Goal: Answer question/provide support

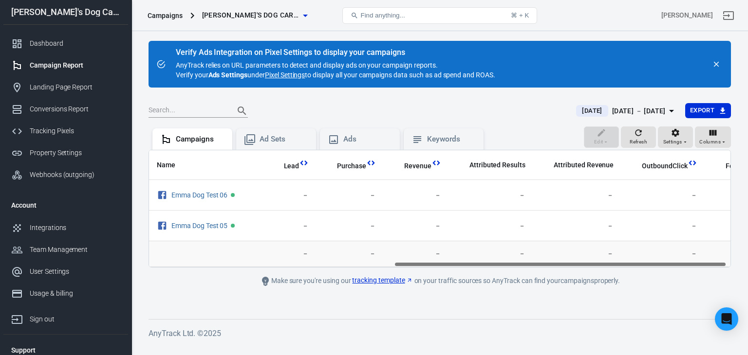
scroll to position [0, 433]
drag, startPoint x: 443, startPoint y: 262, endPoint x: 747, endPoint y: 258, distance: 304.2
click at [747, 258] on div "Verify Ads Integration on Pixel Settings to display your campaigns AnyTrack rel…" at bounding box center [439, 188] width 616 height 314
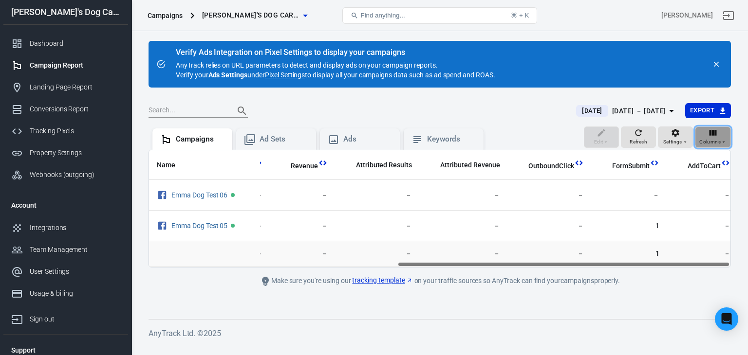
click at [709, 135] on icon "button" at bounding box center [713, 133] width 10 height 10
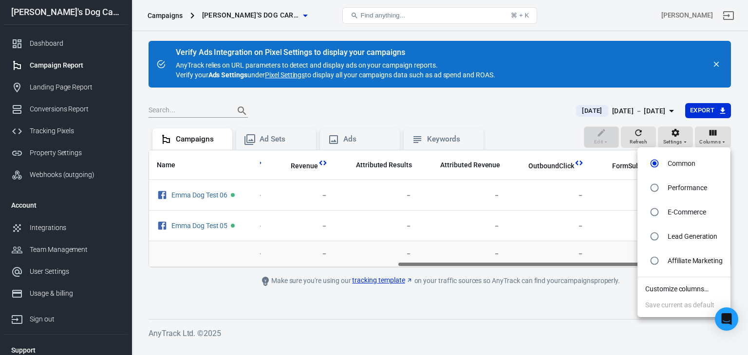
click at [670, 288] on li "Customize columns…" at bounding box center [683, 289] width 93 height 16
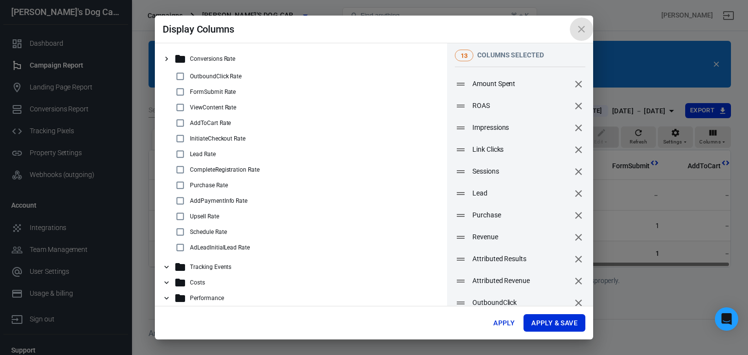
click at [579, 28] on icon "close" at bounding box center [581, 29] width 12 height 12
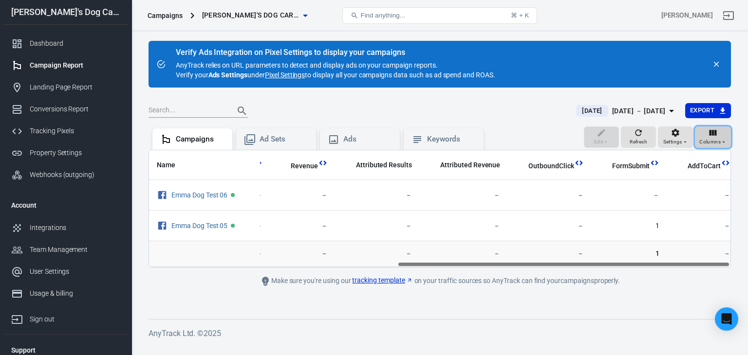
click at [708, 136] on icon "button" at bounding box center [713, 133] width 10 height 10
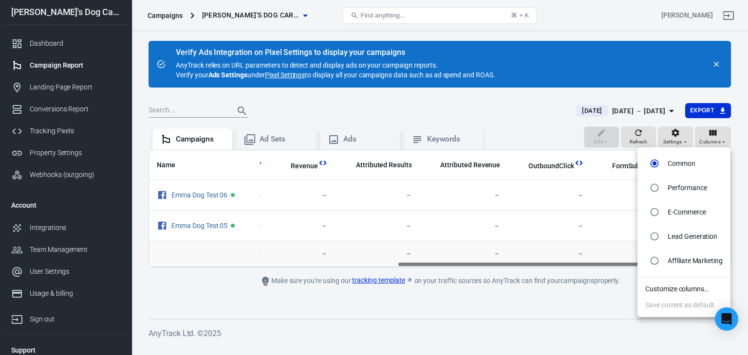
click at [654, 267] on input "radio" at bounding box center [654, 261] width 18 height 18
radio input "true"
radio input "false"
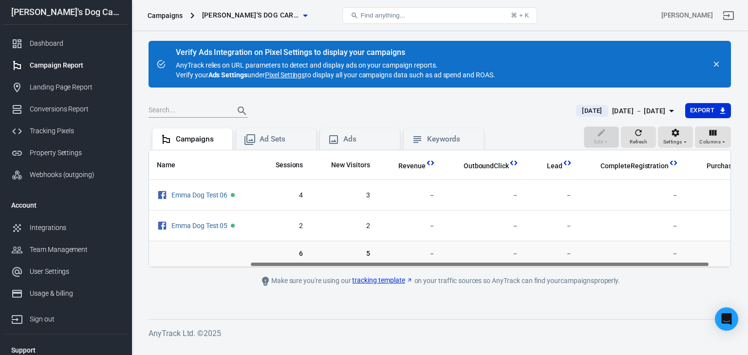
scroll to position [0, 153]
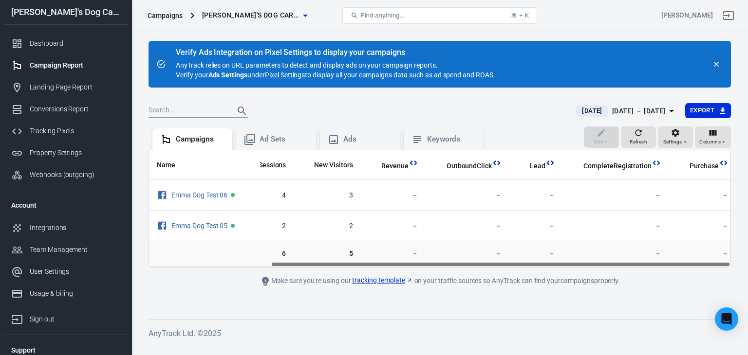
drag, startPoint x: 343, startPoint y: 264, endPoint x: 568, endPoint y: 266, distance: 225.8
click at [568, 266] on div "Name Reach Link Clicks Sessions New Visitors Revenue OutboundClick Lead Complet…" at bounding box center [439, 208] width 581 height 117
click at [680, 136] on icon "button" at bounding box center [675, 133] width 10 height 10
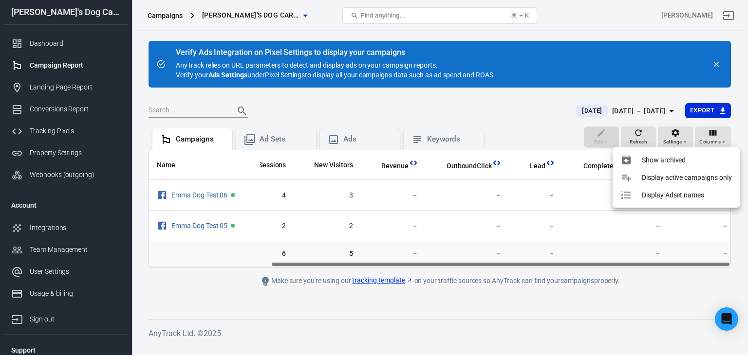
click at [714, 134] on div at bounding box center [374, 177] width 748 height 355
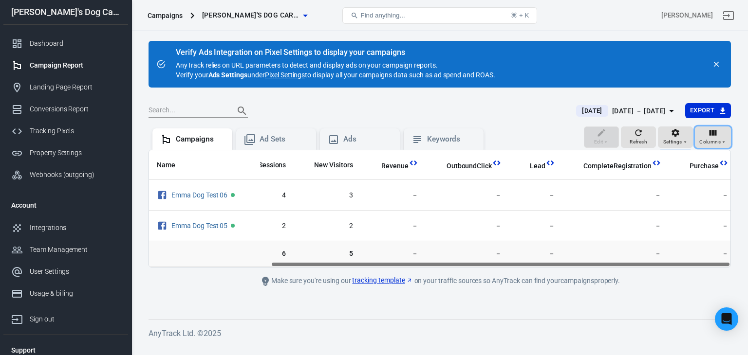
click at [714, 134] on icon "button" at bounding box center [712, 133] width 7 height 6
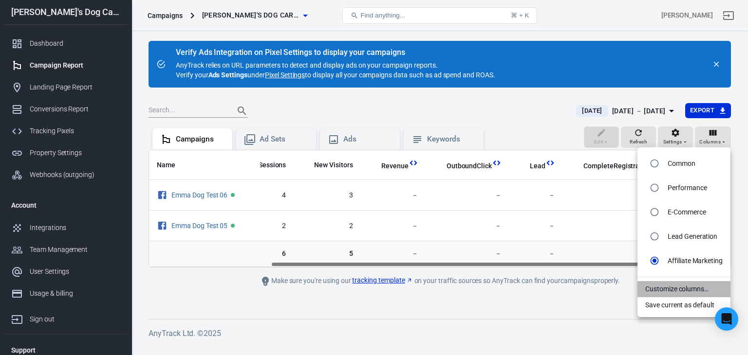
click at [684, 291] on li "Customize columns…" at bounding box center [683, 289] width 93 height 16
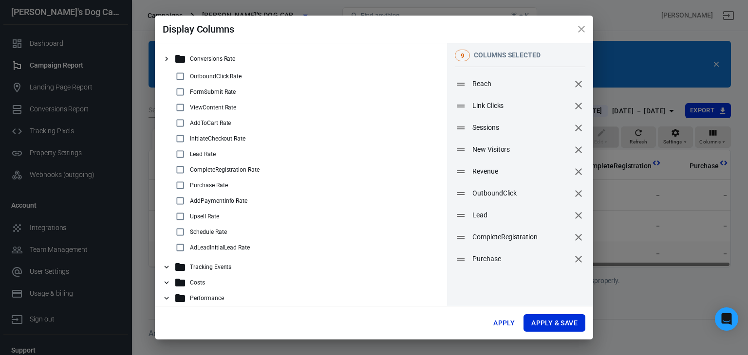
scroll to position [8, 0]
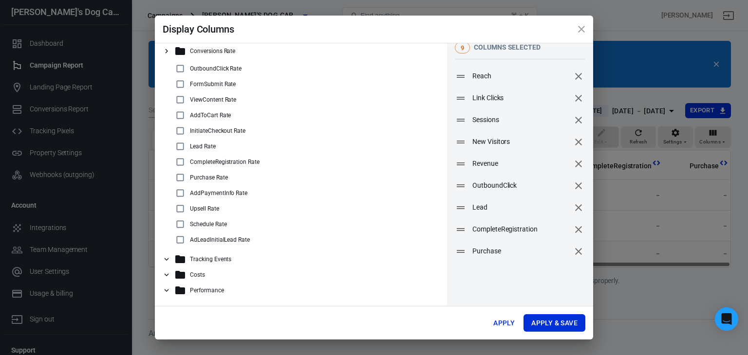
click at [168, 256] on icon at bounding box center [166, 259] width 9 height 9
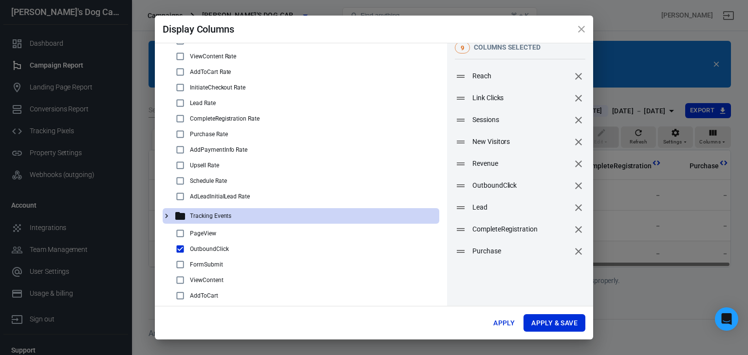
scroll to position [138, 0]
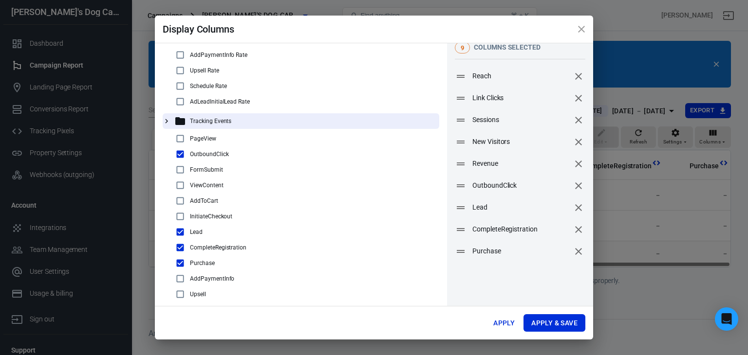
click at [176, 217] on input "checkbox" at bounding box center [180, 217] width 12 height 12
checkbox input "true"
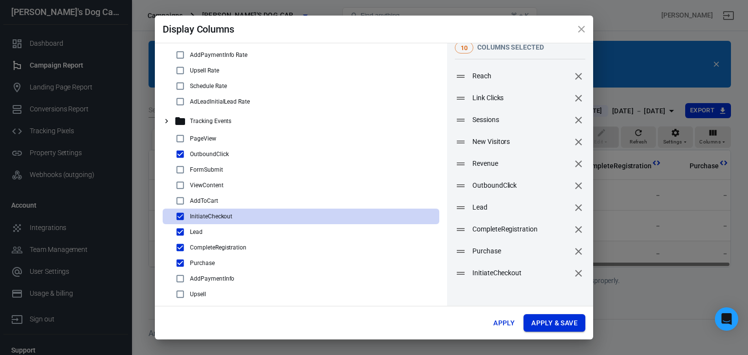
click at [556, 320] on button "Apply & Save" at bounding box center [554, 323] width 62 height 18
radio input "false"
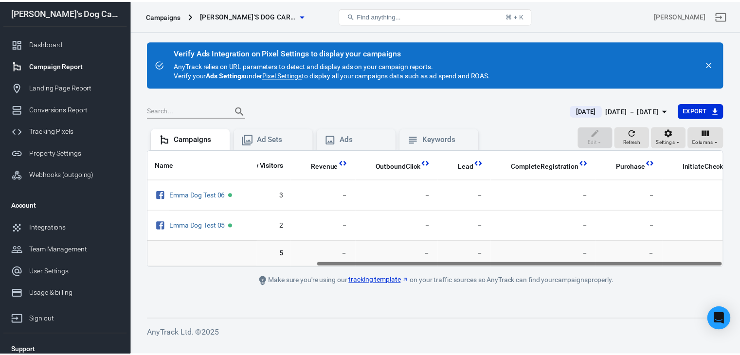
scroll to position [0, 241]
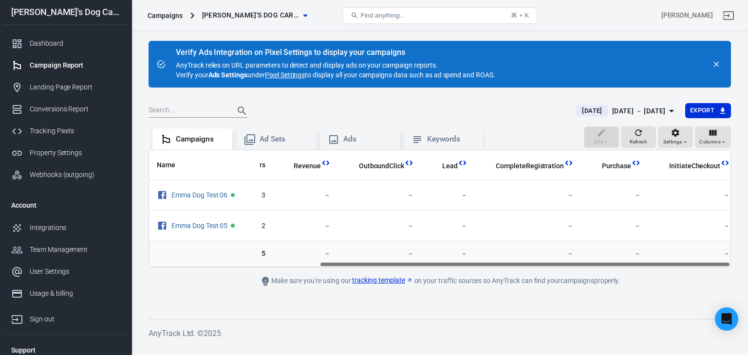
drag, startPoint x: 533, startPoint y: 264, endPoint x: 744, endPoint y: 256, distance: 211.4
click at [744, 256] on div "Verify Ads Integration on Pixel Settings to display your campaigns AnyTrack rel…" at bounding box center [439, 188] width 616 height 314
click at [666, 111] on icon "button" at bounding box center [671, 111] width 12 height 12
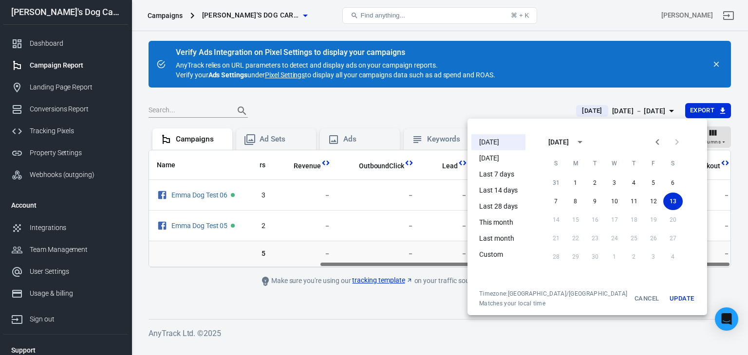
click at [517, 156] on li "Yesterday" at bounding box center [498, 158] width 54 height 16
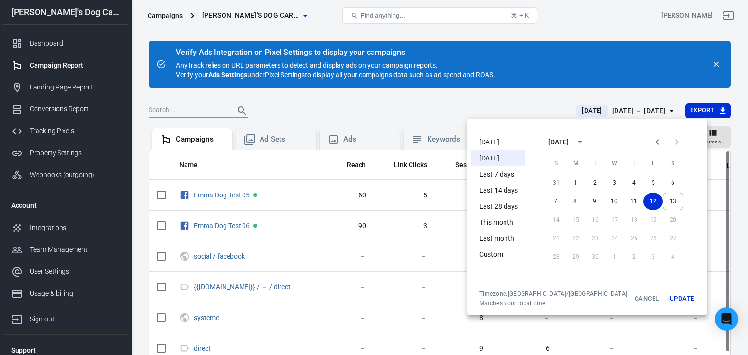
click at [466, 98] on div at bounding box center [374, 177] width 748 height 355
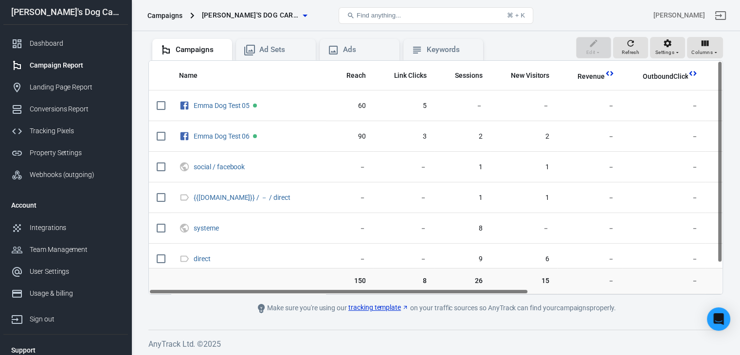
drag, startPoint x: 431, startPoint y: 291, endPoint x: 277, endPoint y: 291, distance: 153.8
click at [277, 291] on div "Name Reach Link Clicks Sessions New Visitors Revenue OutboundClick Lead Complet…" at bounding box center [436, 178] width 574 height 234
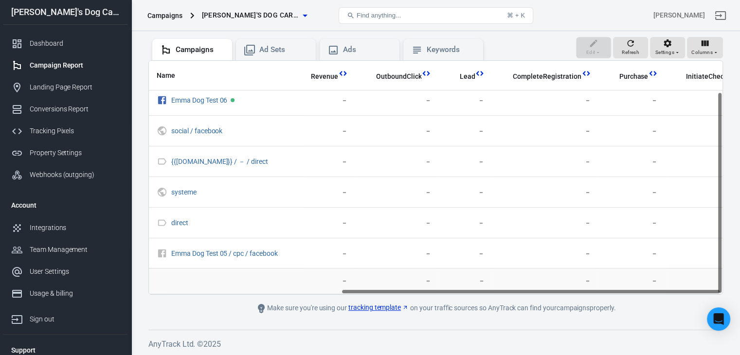
scroll to position [36, 292]
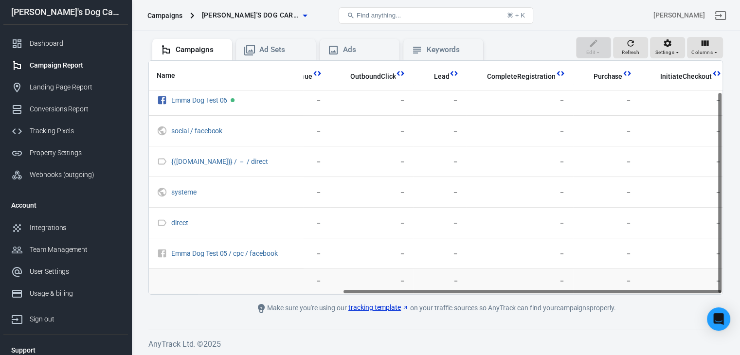
drag, startPoint x: 398, startPoint y: 291, endPoint x: 617, endPoint y: 283, distance: 219.6
click at [617, 283] on div "Name Reach Link Clicks Sessions New Visitors Revenue OutboundClick Lead Complet…" at bounding box center [435, 177] width 575 height 235
click at [69, 156] on div "Property Settings" at bounding box center [75, 153] width 91 height 10
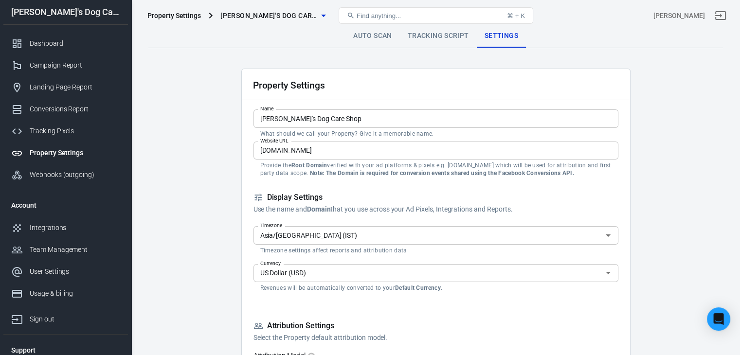
click at [366, 37] on link "Auto Scan" at bounding box center [373, 35] width 55 height 23
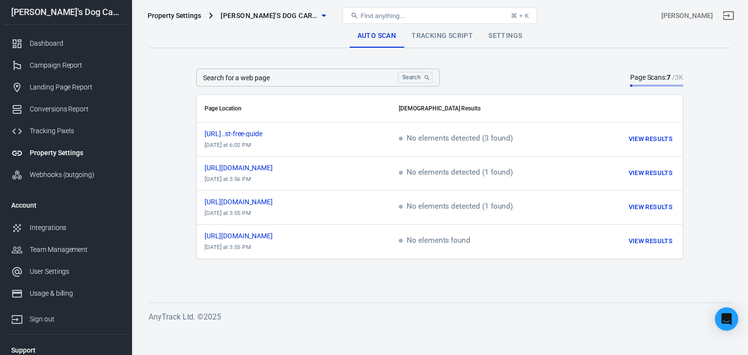
click at [435, 37] on link "Tracking Script" at bounding box center [441, 35] width 77 height 23
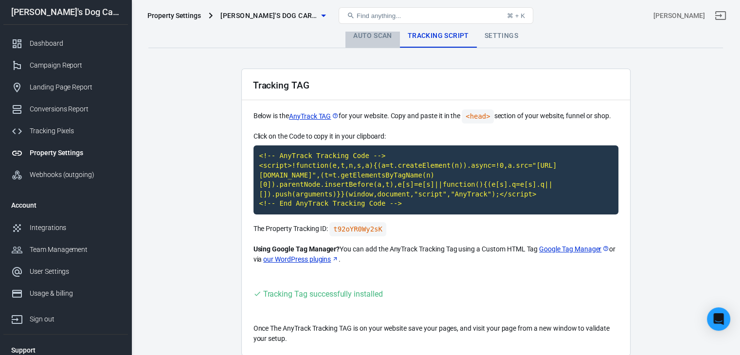
click at [397, 36] on link "Auto Scan" at bounding box center [373, 35] width 55 height 23
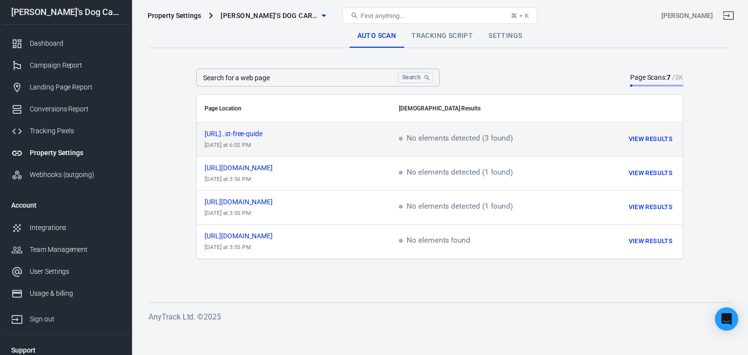
click at [454, 136] on span "No elements detected (3 found)" at bounding box center [456, 139] width 114 height 9
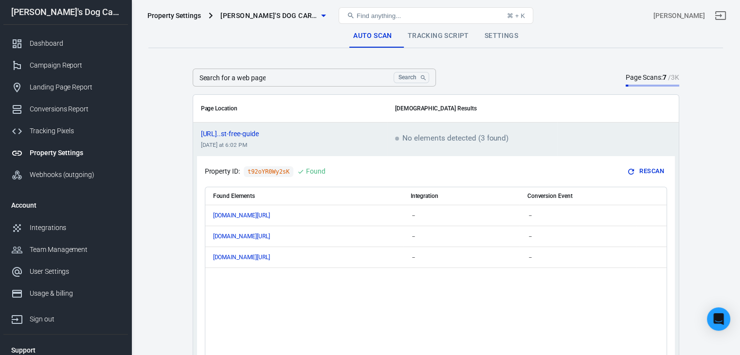
click at [658, 166] on button "Rescan" at bounding box center [645, 171] width 41 height 15
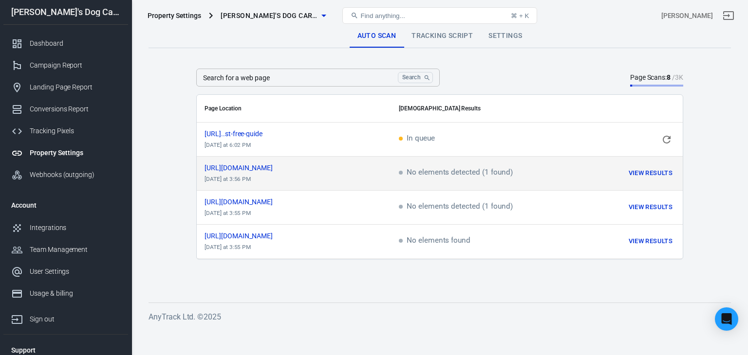
click at [668, 177] on button "View Results" at bounding box center [650, 173] width 49 height 15
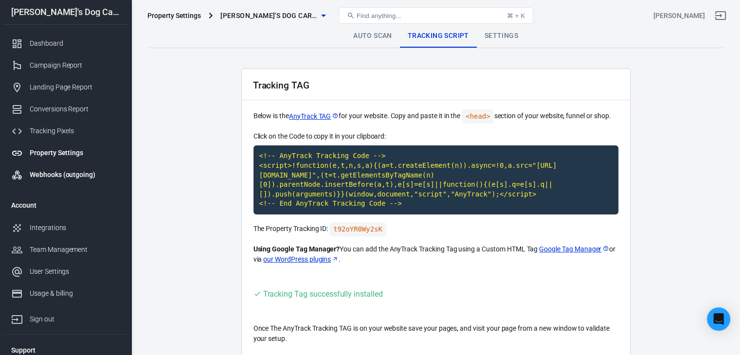
click at [51, 176] on div "Webhooks (outgoing)" at bounding box center [75, 175] width 91 height 10
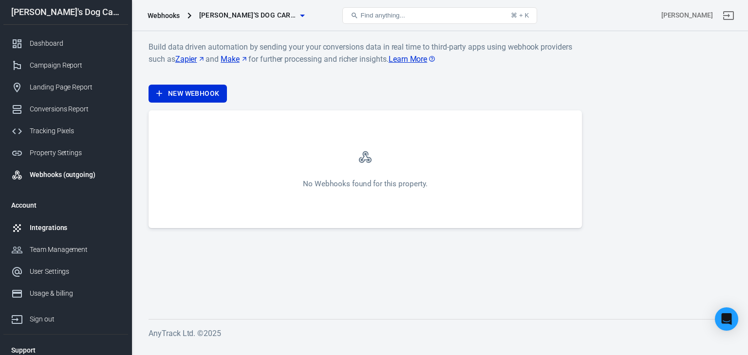
click at [47, 230] on div "Integrations" at bounding box center [75, 228] width 91 height 10
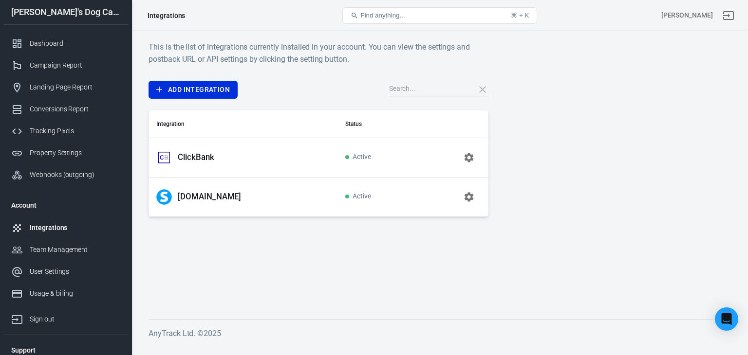
click at [185, 194] on p "Systeme.io" at bounding box center [209, 197] width 63 height 10
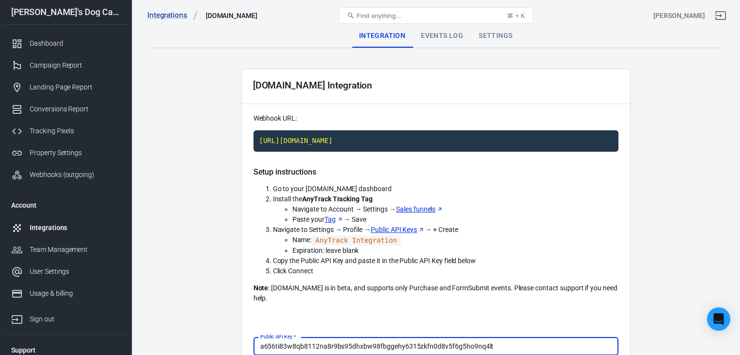
click at [433, 36] on div "Events Log" at bounding box center [442, 35] width 58 height 23
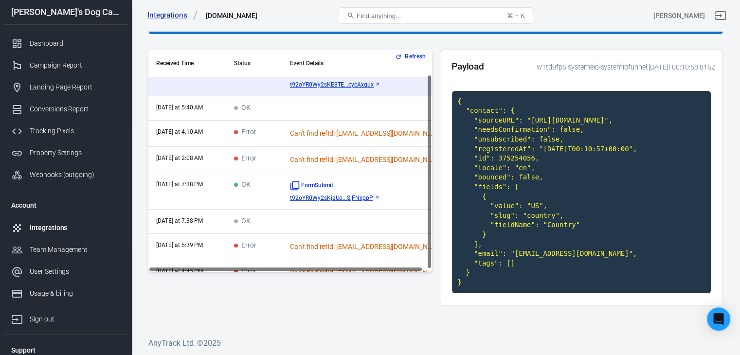
scroll to position [31, 0]
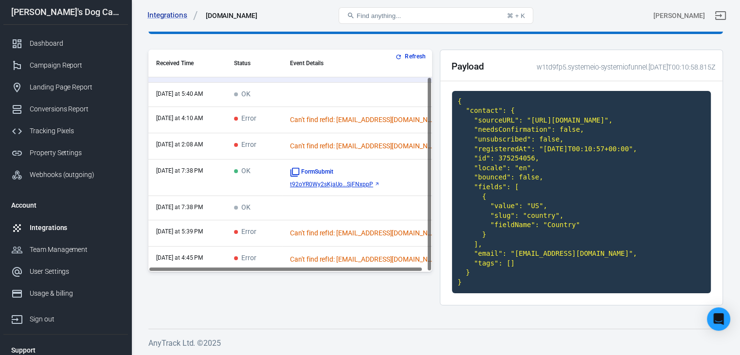
click at [253, 160] on td "OK" at bounding box center [254, 178] width 56 height 37
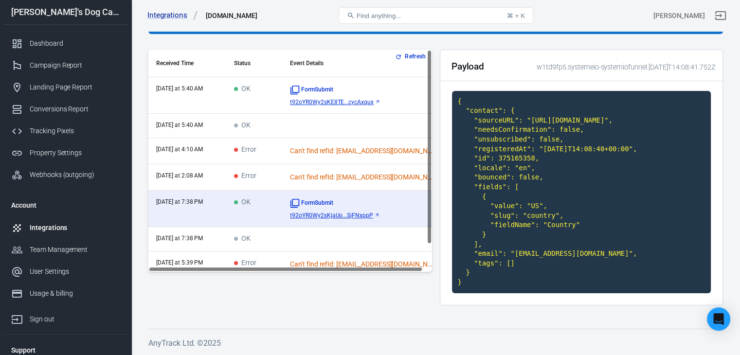
scroll to position [84, 0]
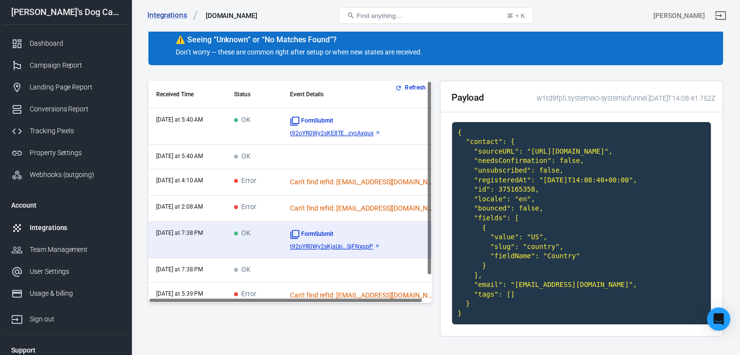
click at [257, 127] on td "OK" at bounding box center [254, 127] width 56 height 37
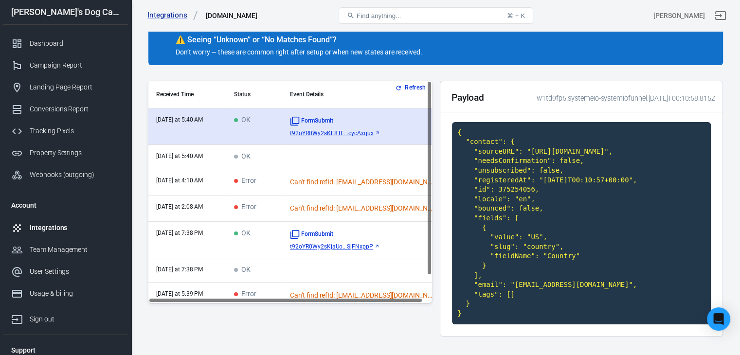
scroll to position [31, 0]
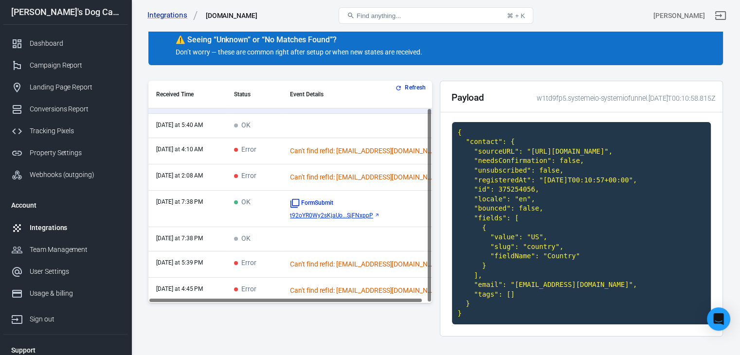
click at [241, 212] on td "OK" at bounding box center [254, 209] width 56 height 37
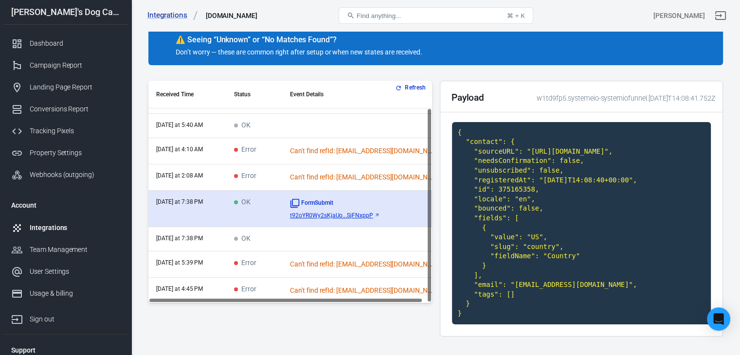
click at [378, 214] on icon "scrollable content" at bounding box center [377, 215] width 2 height 2
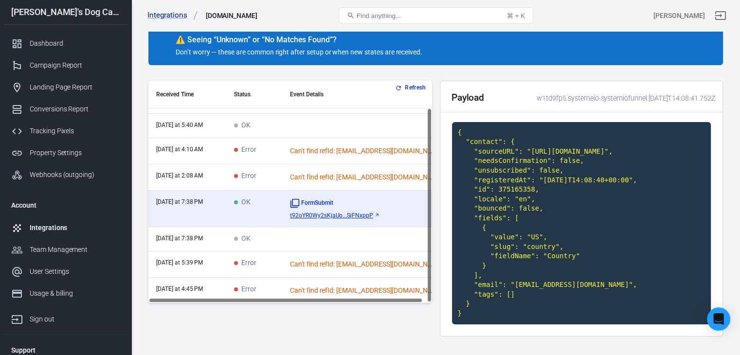
scroll to position [0, 0]
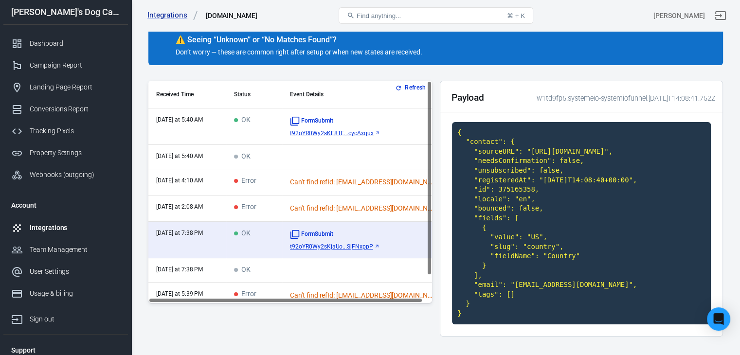
click at [267, 129] on td "OK" at bounding box center [254, 127] width 56 height 37
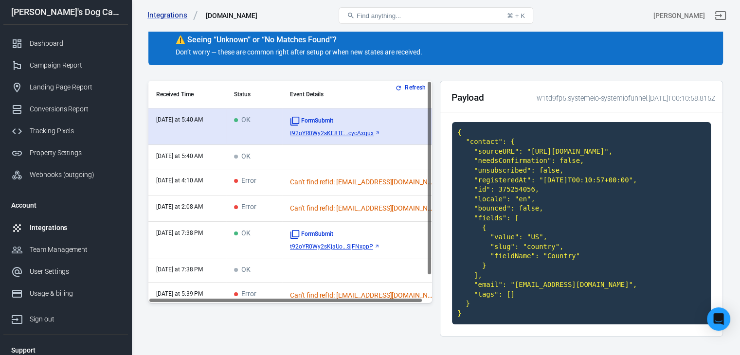
click at [374, 132] on span "t92oYR0Wy2sKE8TE...cycAxqux" at bounding box center [332, 133] width 84 height 7
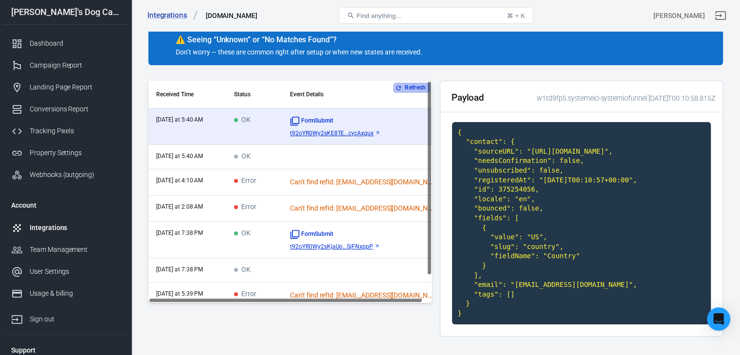
click at [405, 85] on button "Refresh" at bounding box center [411, 88] width 37 height 10
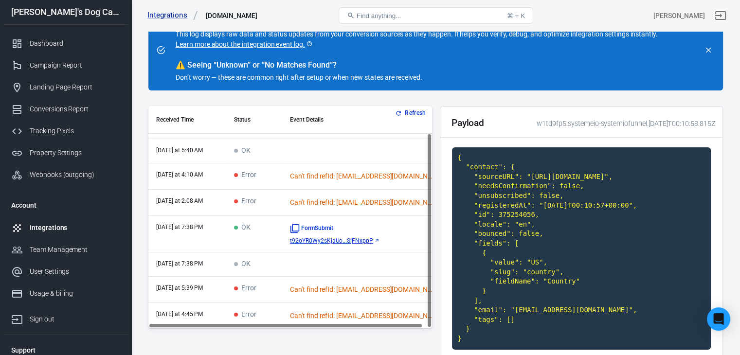
scroll to position [49, 0]
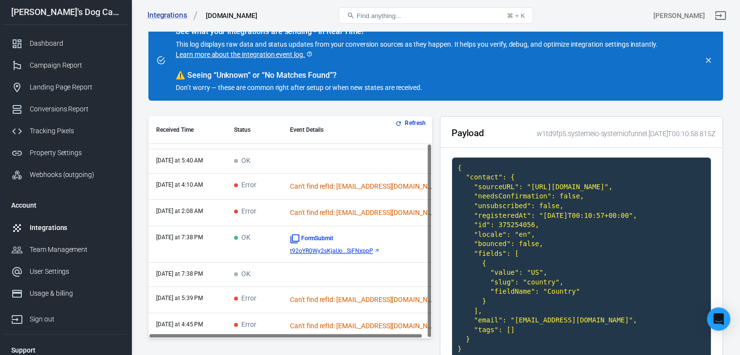
click at [258, 206] on td "Error" at bounding box center [254, 213] width 56 height 26
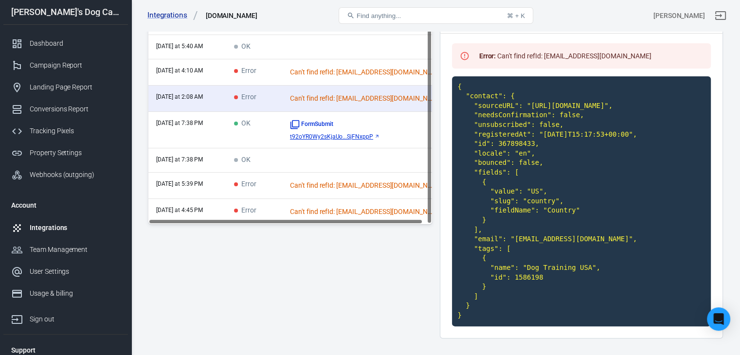
scroll to position [146, 0]
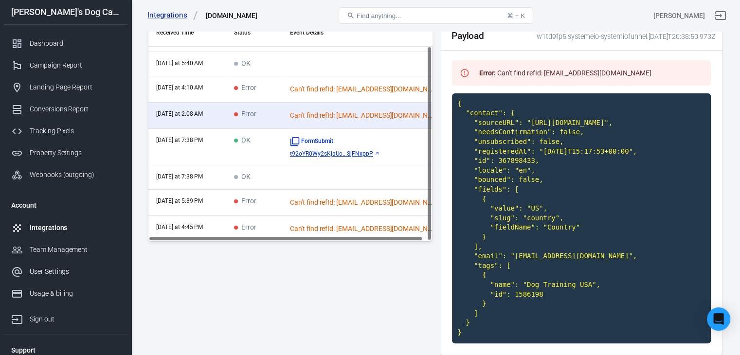
click at [268, 85] on td "Error" at bounding box center [254, 89] width 56 height 26
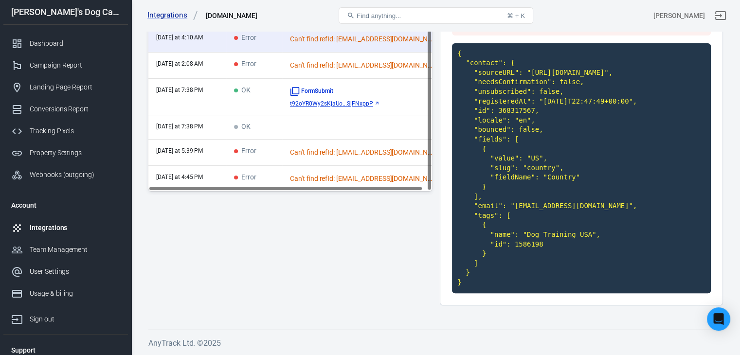
scroll to position [243, 0]
copy code "judithlbrand@gmail.com"
drag, startPoint x: 510, startPoint y: 218, endPoint x: 591, endPoint y: 217, distance: 81.3
click at [591, 217] on code "{ "contact": { "sourceURL": "https://www.emmasdogcareshop.com/best-free-guide?f…" at bounding box center [581, 168] width 259 height 250
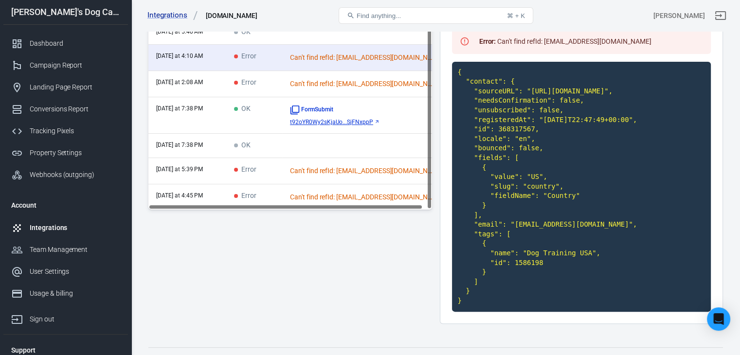
scroll to position [195, 0]
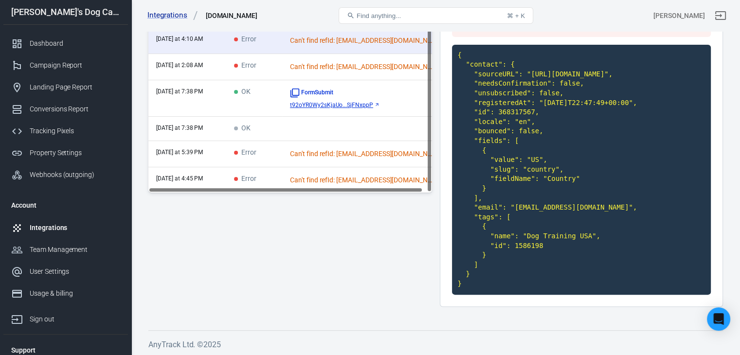
copy code "judithlbrand@gmail.com"
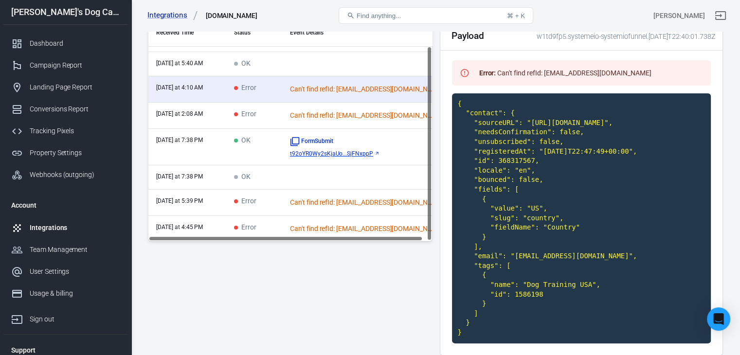
click at [354, 119] on div "Can't find refId: vicop44@flash.net" at bounding box center [363, 115] width 146 height 10
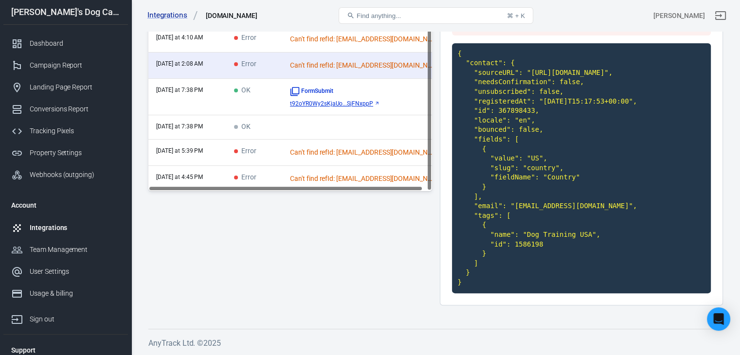
scroll to position [243, 0]
drag, startPoint x: 511, startPoint y: 216, endPoint x: 573, endPoint y: 215, distance: 62.3
click at [573, 215] on code "{ "contact": { "sourceURL": "https://www.emmasdogcareshop.com/best-free-guide?f…" at bounding box center [581, 168] width 259 height 250
copy code "vicop44@flash.net"
click at [539, 220] on code "{ "contact": { "sourceURL": "https://www.emmasdogcareshop.com/best-free-guide?f…" at bounding box center [581, 168] width 259 height 250
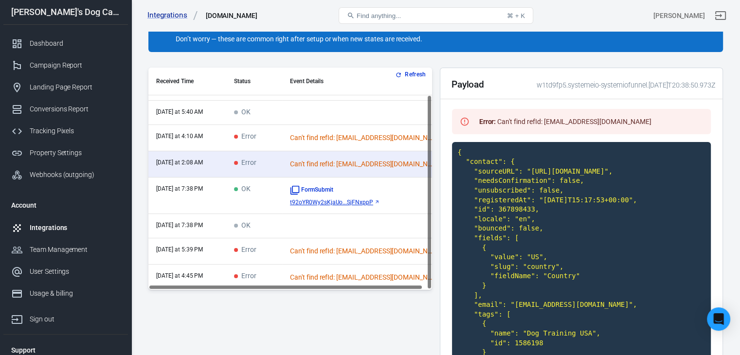
scroll to position [146, 0]
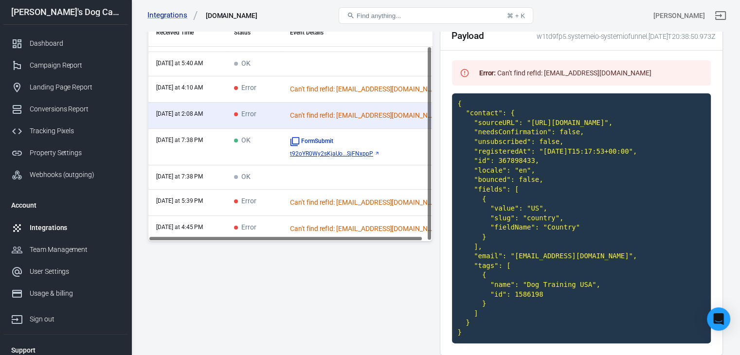
click at [282, 222] on td "Error" at bounding box center [254, 229] width 56 height 26
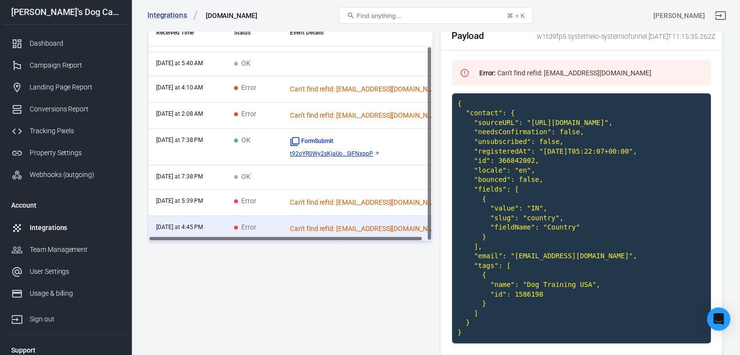
click at [282, 197] on td "Error" at bounding box center [254, 203] width 56 height 26
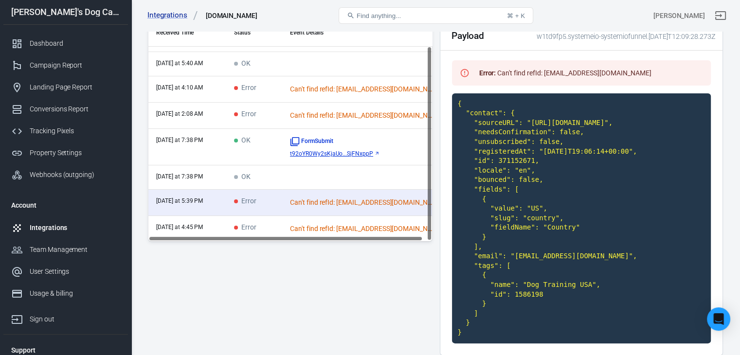
scroll to position [195, 0]
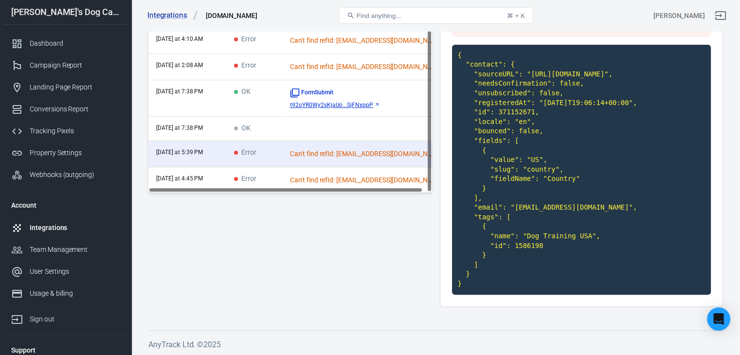
drag, startPoint x: 510, startPoint y: 273, endPoint x: 594, endPoint y: 273, distance: 84.2
click at [594, 273] on code "{ "contact": { "sourceURL": "https://www.emmasdogcareshop.com/best-free-guide?u…" at bounding box center [581, 170] width 259 height 250
copy code "gigisanders@myyahoo.com"
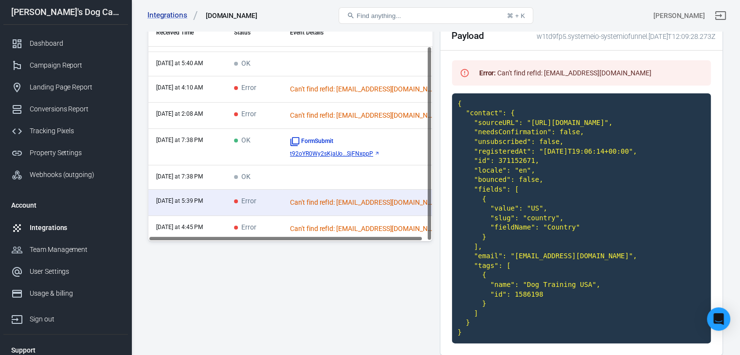
click at [228, 266] on div "Refresh Received Time Status Event Details today at 5:40 AM OK FormSubmit t92oY…" at bounding box center [290, 191] width 284 height 344
click at [267, 175] on td "OK" at bounding box center [254, 177] width 56 height 24
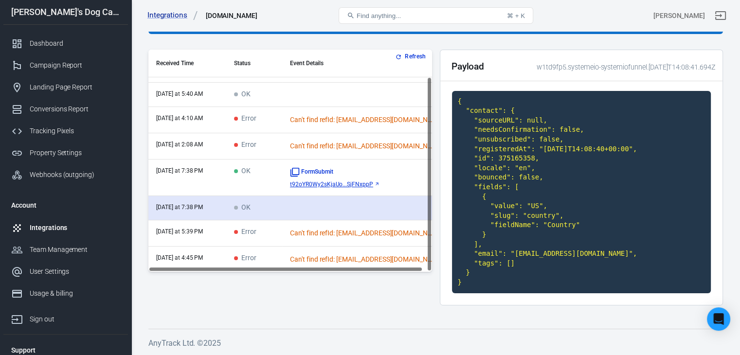
scroll to position [115, 0]
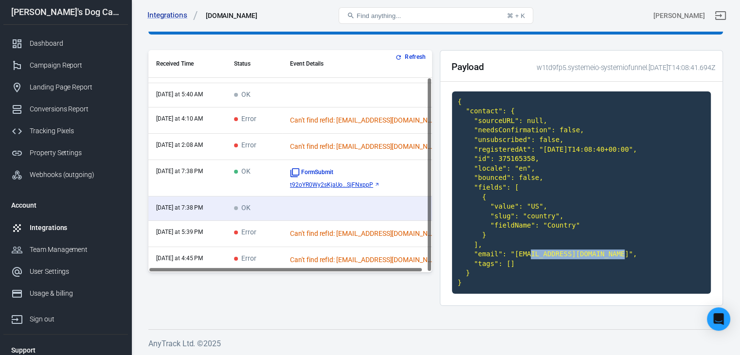
drag, startPoint x: 510, startPoint y: 254, endPoint x: 596, endPoint y: 255, distance: 85.7
click at [596, 255] on code "{ "contact": { "sourceURL": null, "needsConfirmation": false, "unsubscribed": f…" at bounding box center [581, 192] width 259 height 202
copy code "debbiewhetstone@aol.com"
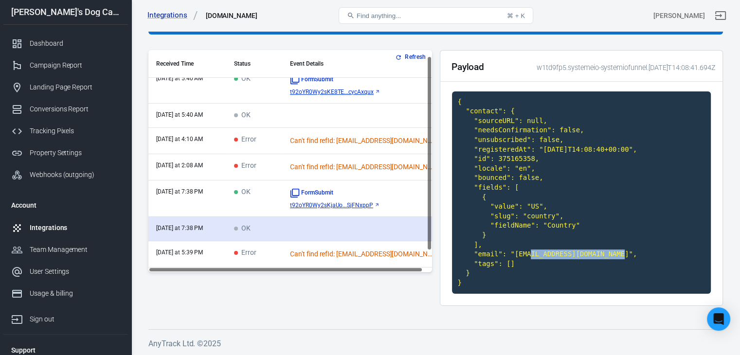
scroll to position [0, 0]
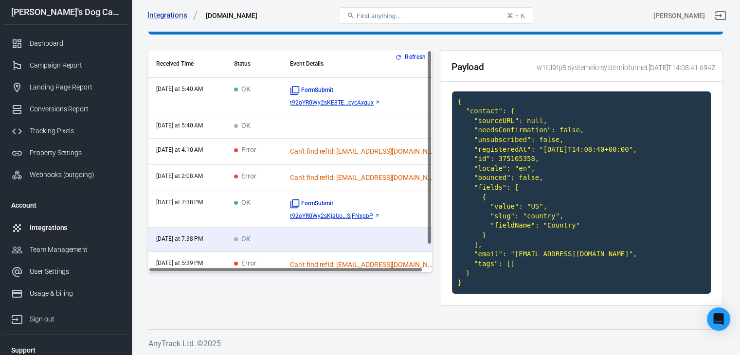
click at [271, 94] on td "OK" at bounding box center [254, 96] width 56 height 37
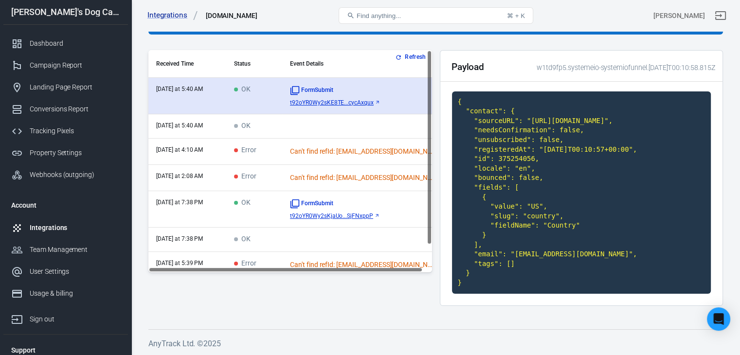
scroll to position [31, 0]
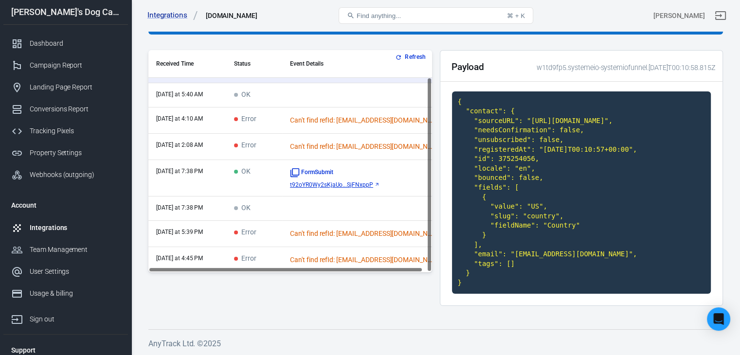
click at [268, 175] on td "OK" at bounding box center [254, 178] width 56 height 37
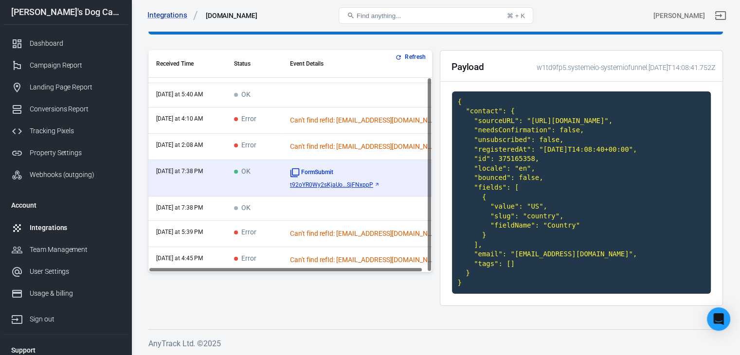
click at [267, 201] on td "OK" at bounding box center [254, 209] width 56 height 24
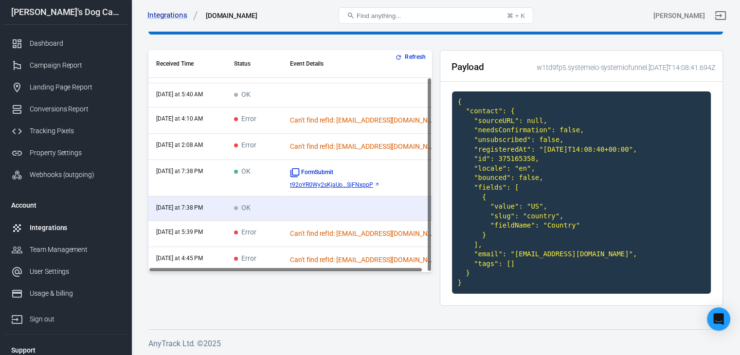
click at [267, 175] on td "OK" at bounding box center [254, 178] width 56 height 37
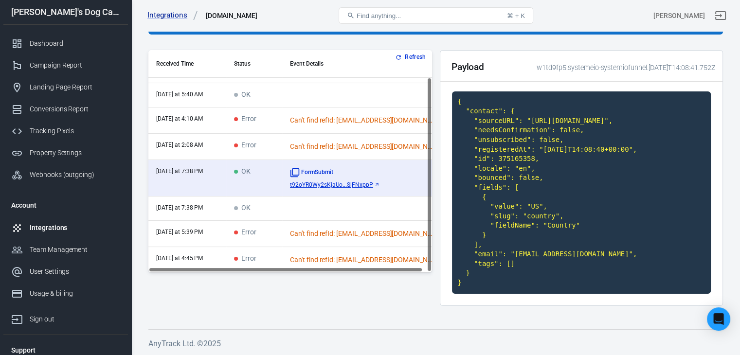
click at [266, 203] on td "OK" at bounding box center [254, 209] width 56 height 24
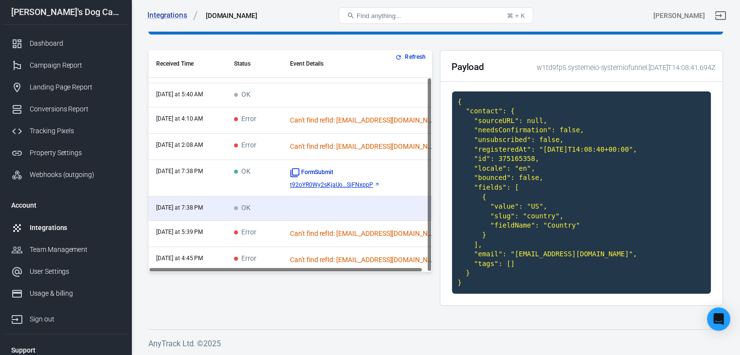
click at [267, 178] on td "OK" at bounding box center [254, 178] width 56 height 37
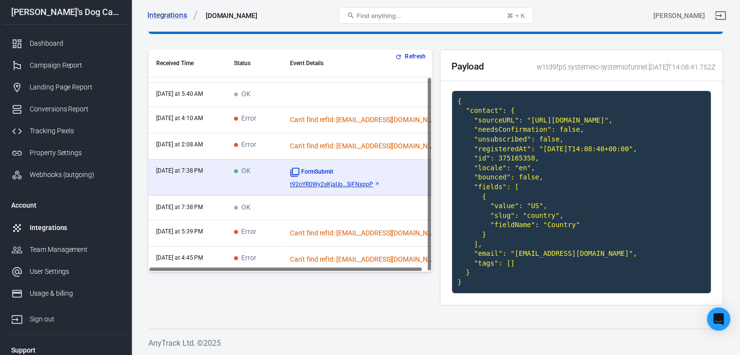
scroll to position [133, 0]
click at [268, 196] on td "OK" at bounding box center [254, 208] width 56 height 24
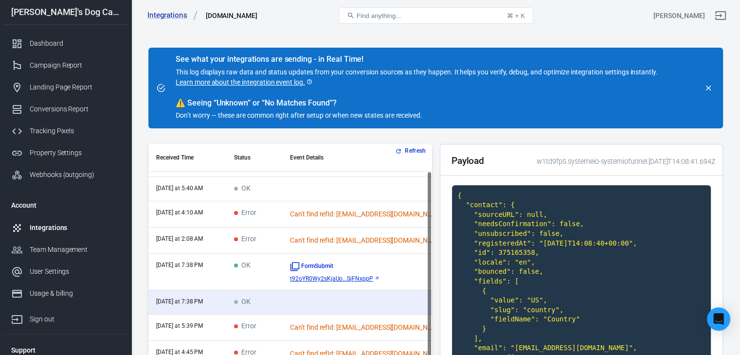
scroll to position [115, 0]
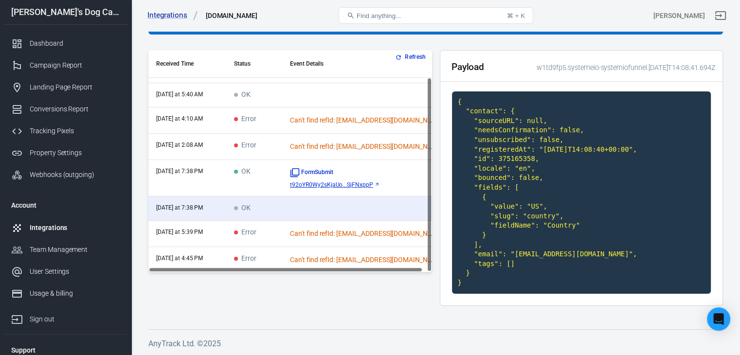
click at [291, 234] on td "Can't find refId: gigisanders@myyahoo.com" at bounding box center [363, 234] width 162 height 26
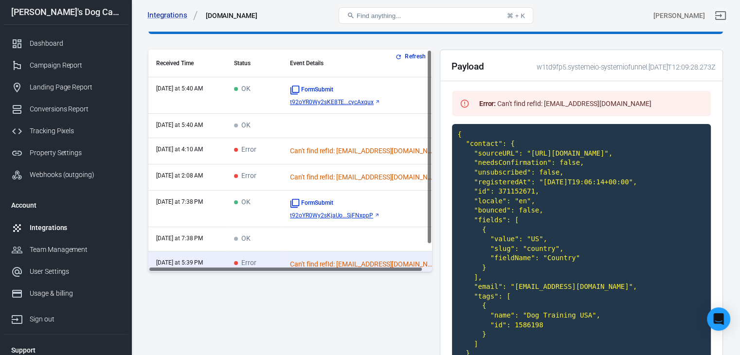
scroll to position [31, 0]
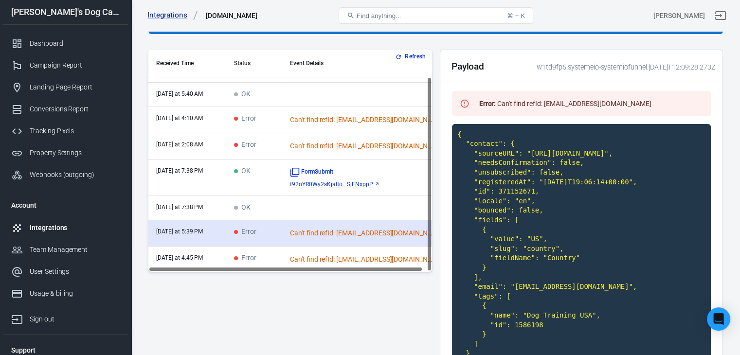
click at [274, 229] on td "Error" at bounding box center [254, 233] width 56 height 26
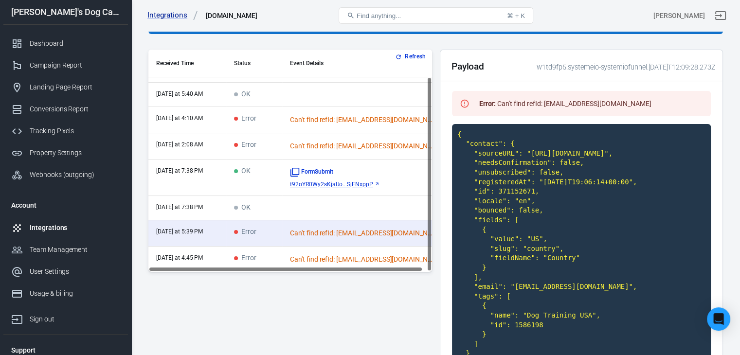
scroll to position [0, 0]
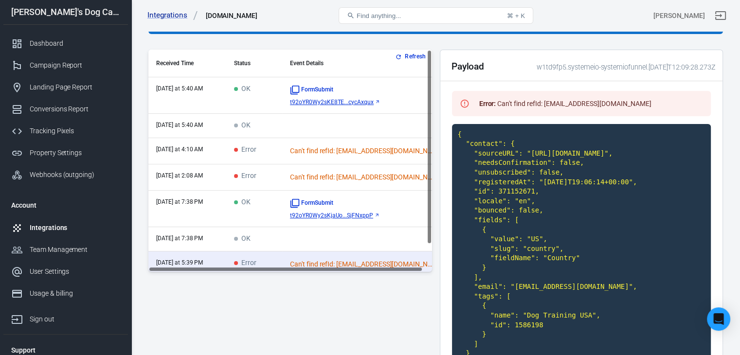
click at [279, 85] on td "OK" at bounding box center [254, 95] width 56 height 37
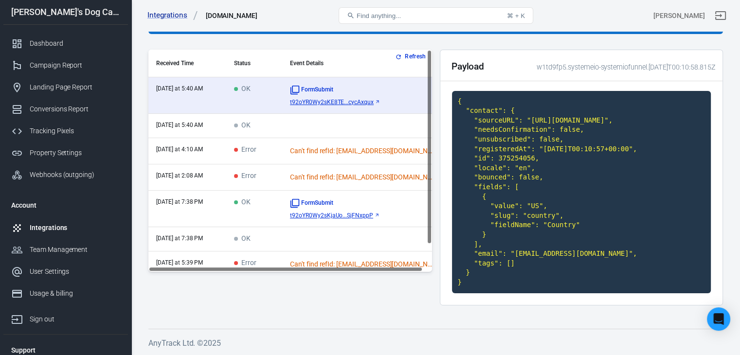
click at [260, 201] on td "OK" at bounding box center [254, 209] width 56 height 37
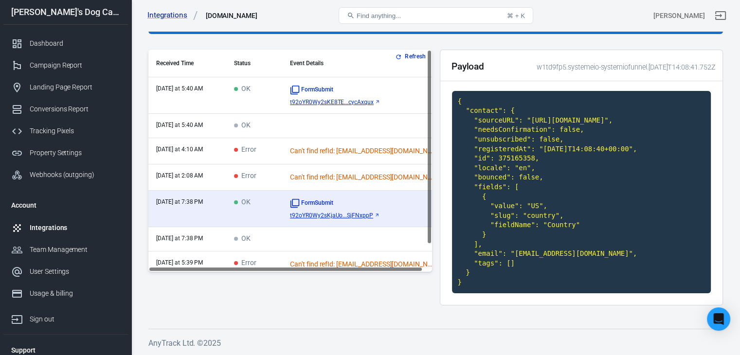
click at [274, 155] on td "Error" at bounding box center [254, 151] width 56 height 26
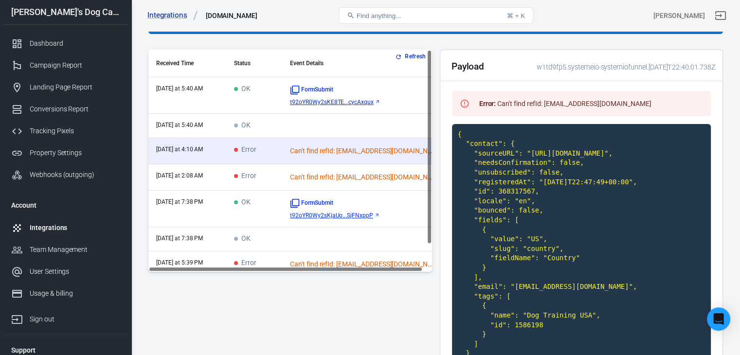
click at [268, 174] on td "Error" at bounding box center [254, 177] width 56 height 26
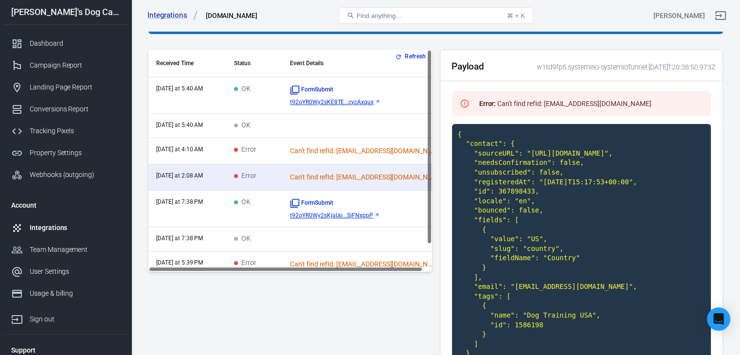
click at [259, 207] on td "OK" at bounding box center [254, 209] width 56 height 37
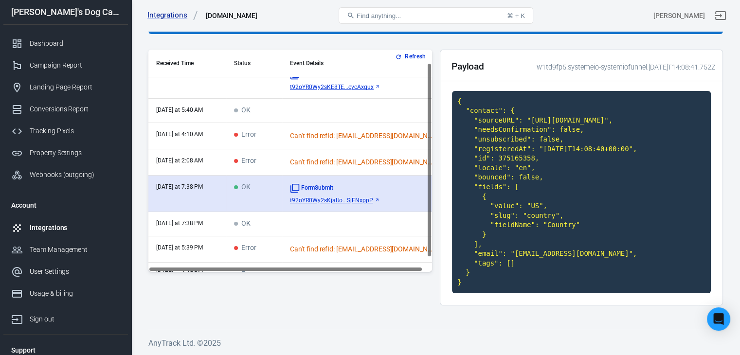
scroll to position [31, 0]
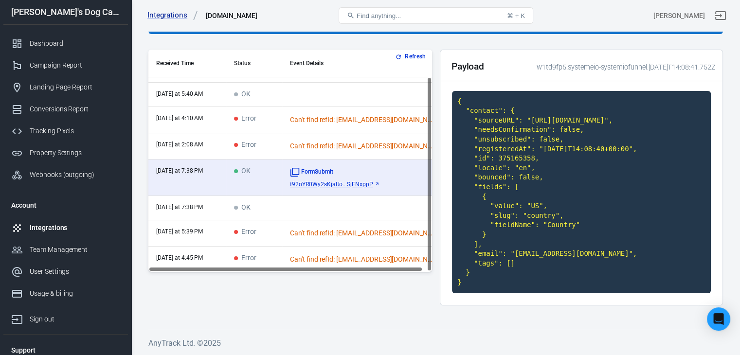
click at [267, 234] on td "Error" at bounding box center [254, 233] width 56 height 26
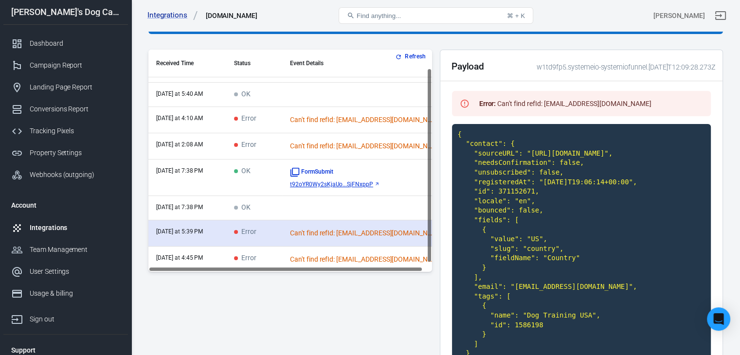
scroll to position [19, 0]
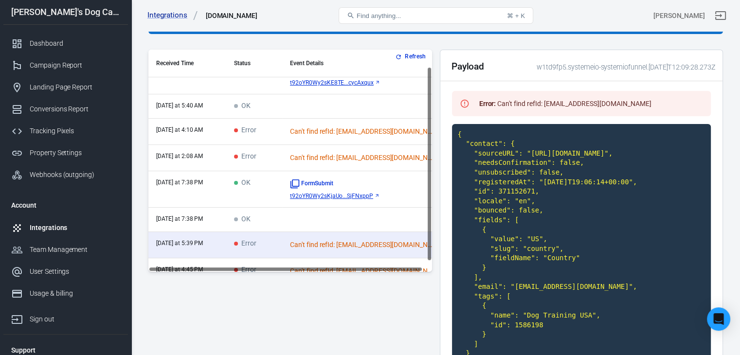
click at [282, 154] on td "Error" at bounding box center [254, 158] width 56 height 26
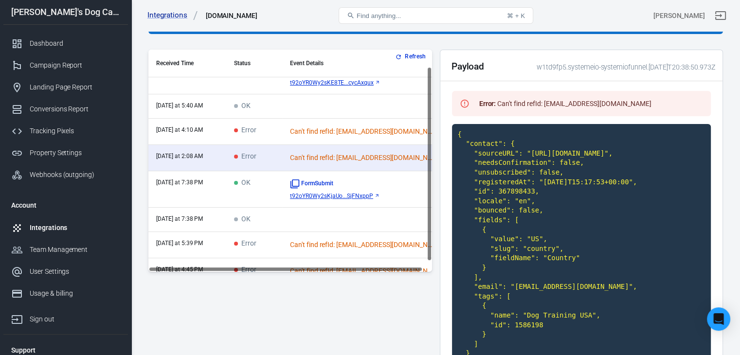
click at [281, 131] on td "Error" at bounding box center [254, 132] width 56 height 26
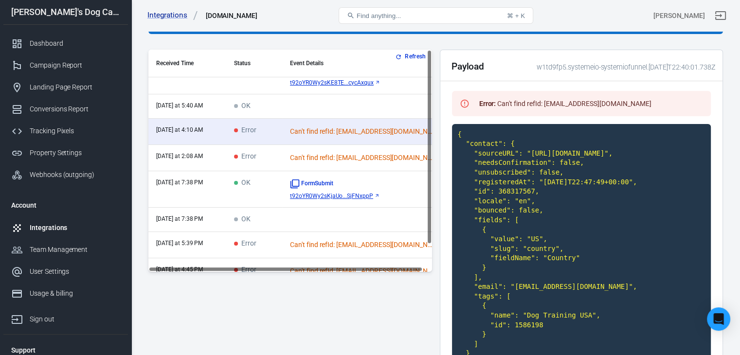
scroll to position [0, 0]
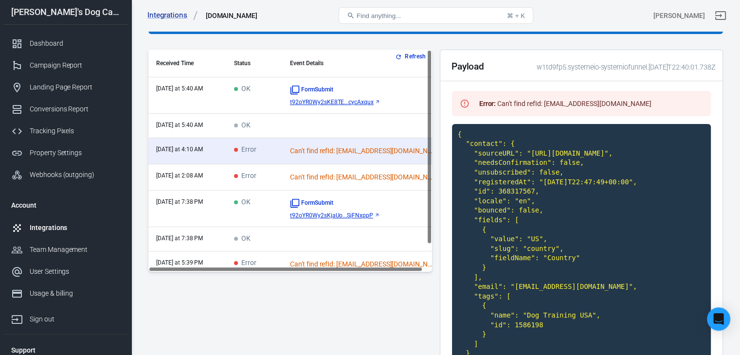
click at [278, 98] on td "OK" at bounding box center [254, 95] width 56 height 37
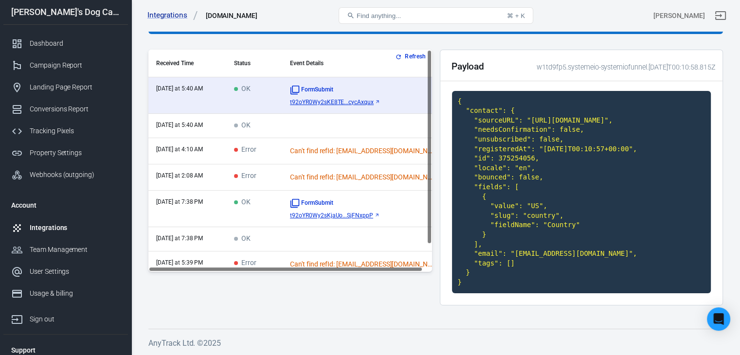
click at [278, 201] on td "OK" at bounding box center [254, 209] width 56 height 37
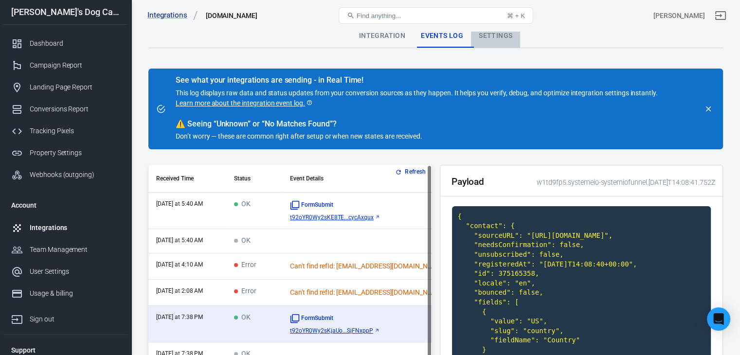
click at [493, 35] on div "Settings" at bounding box center [495, 35] width 49 height 23
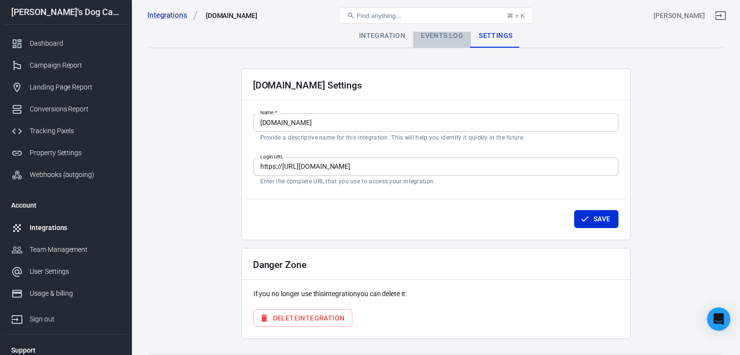
click at [439, 41] on div "Events Log" at bounding box center [442, 35] width 58 height 23
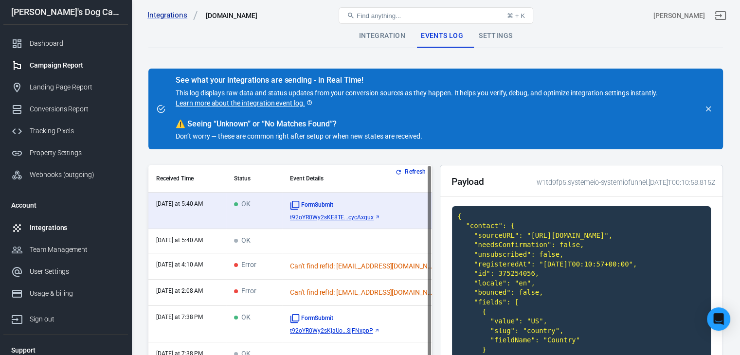
click at [61, 63] on div "Campaign Report" at bounding box center [75, 65] width 91 height 10
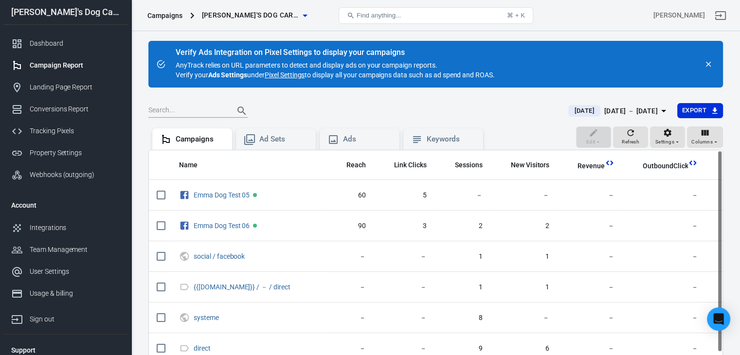
click at [631, 109] on div "Sep 12 － Sep 12, 2025" at bounding box center [631, 111] width 54 height 12
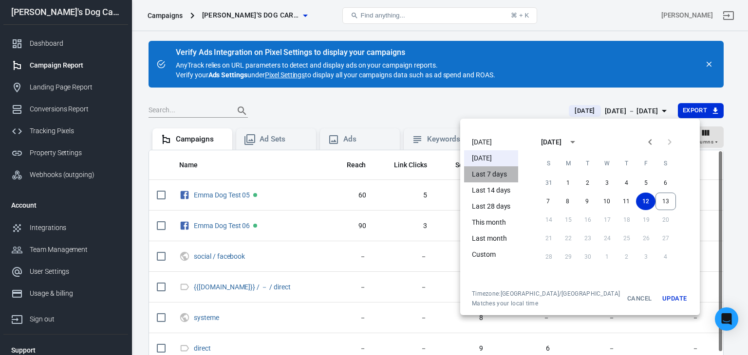
click at [491, 179] on li "Last 7 days" at bounding box center [491, 174] width 54 height 16
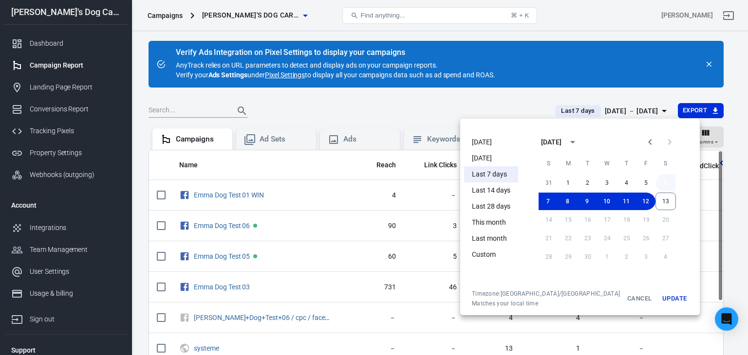
click at [656, 187] on button "6" at bounding box center [665, 183] width 19 height 18
click at [538, 200] on button "7" at bounding box center [547, 202] width 19 height 18
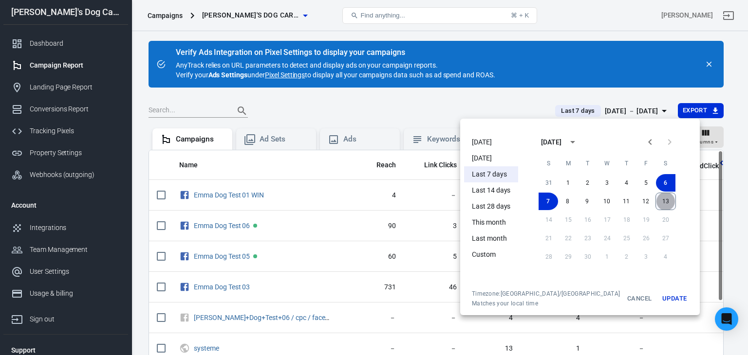
click at [663, 197] on button "13" at bounding box center [665, 202] width 20 height 18
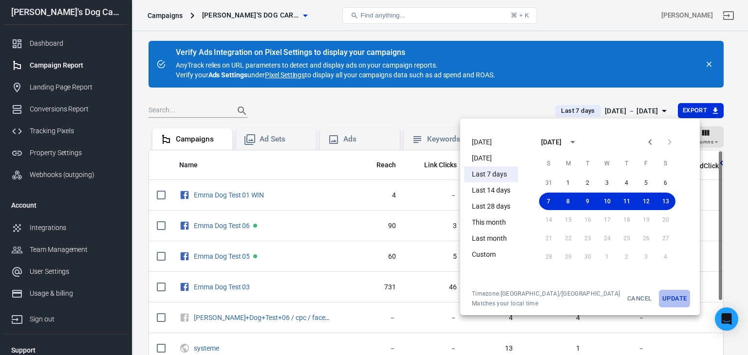
click at [658, 297] on button "Update" at bounding box center [673, 299] width 31 height 18
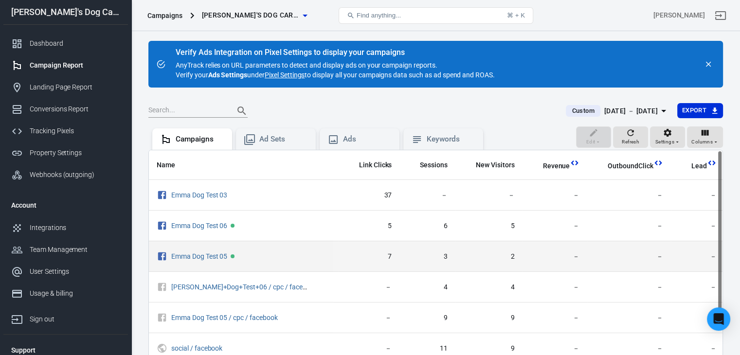
scroll to position [0, 52]
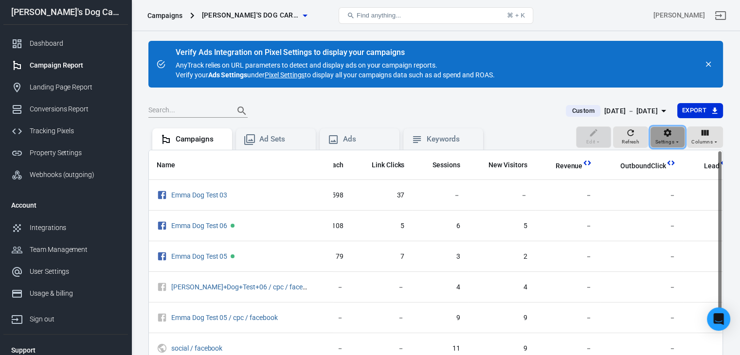
click at [685, 135] on button "Settings" at bounding box center [667, 137] width 35 height 21
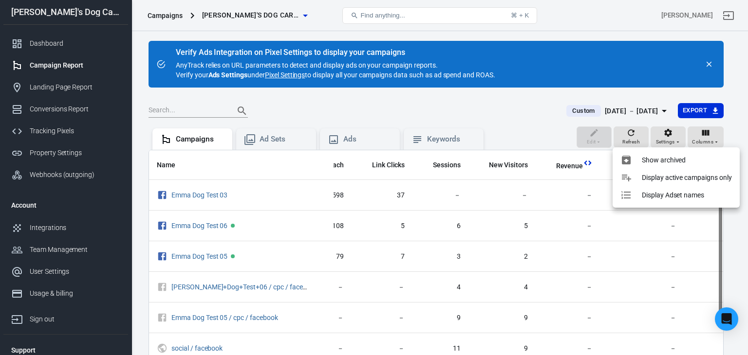
click at [676, 136] on div at bounding box center [374, 177] width 748 height 355
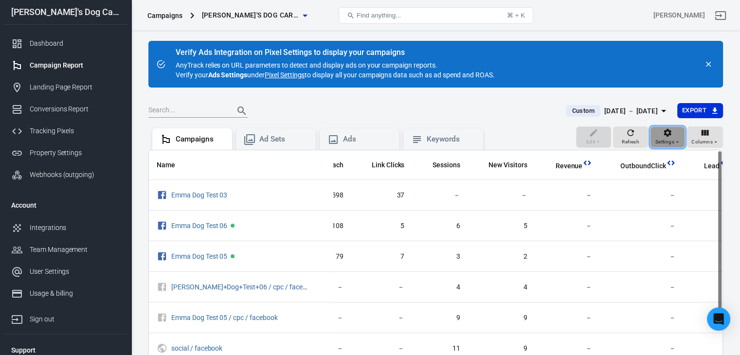
click at [672, 141] on span "Settings" at bounding box center [665, 142] width 19 height 9
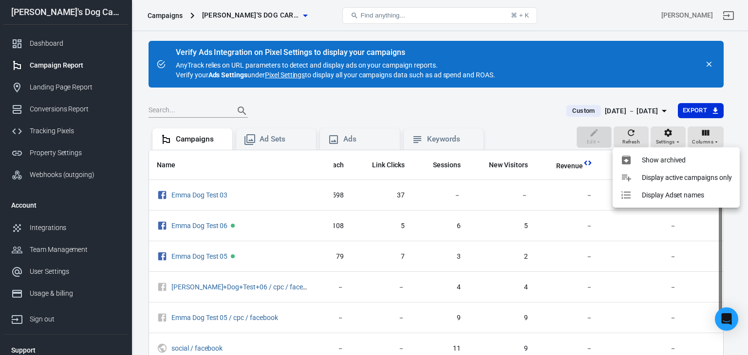
click at [674, 135] on div at bounding box center [374, 177] width 748 height 355
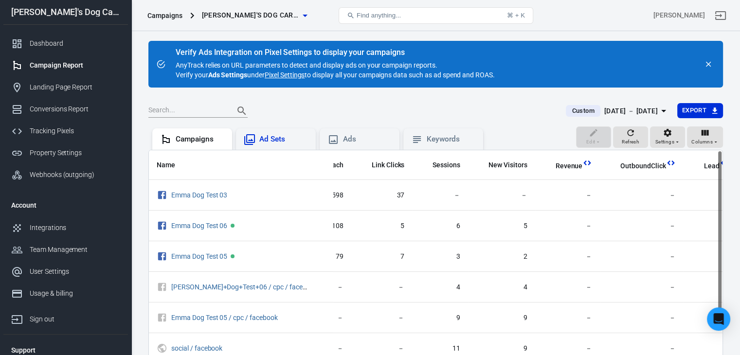
click at [280, 140] on div "Ad Sets" at bounding box center [283, 139] width 49 height 10
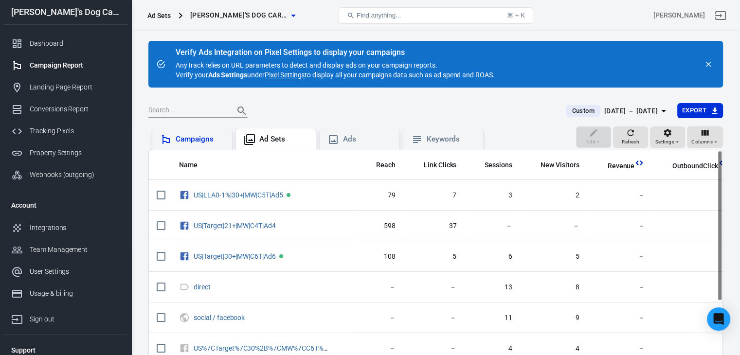
click at [206, 139] on div "Campaigns" at bounding box center [200, 139] width 49 height 10
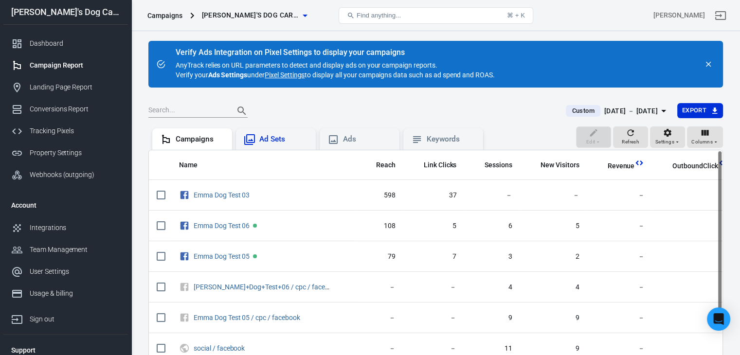
click at [267, 143] on div "Ad Sets" at bounding box center [283, 139] width 49 height 10
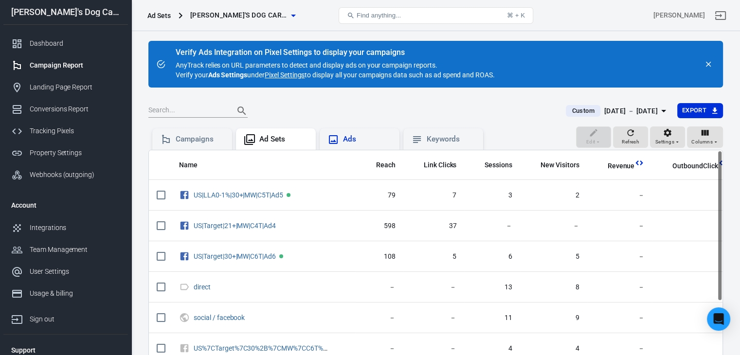
click at [336, 137] on icon at bounding box center [334, 140] width 12 height 12
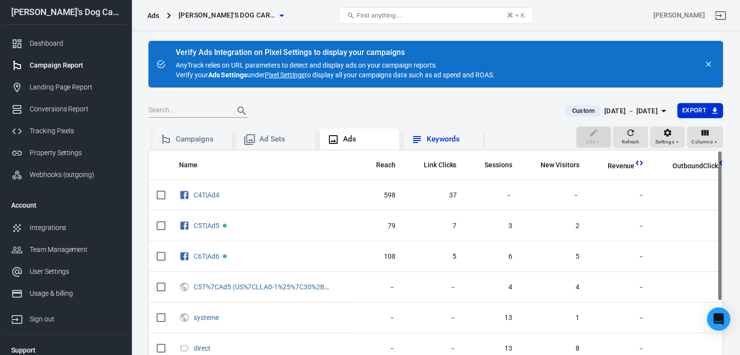
click at [439, 135] on div "Keywords" at bounding box center [451, 139] width 49 height 10
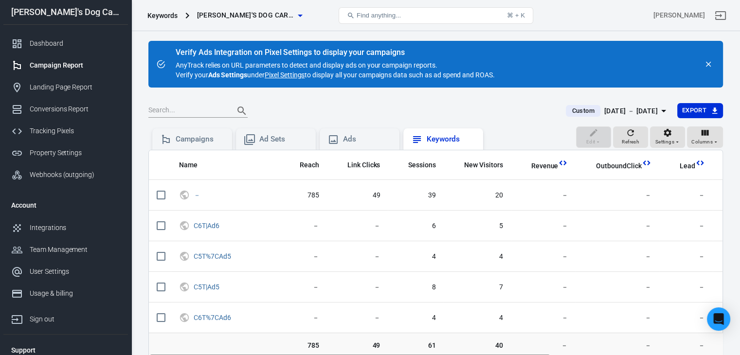
scroll to position [65, 0]
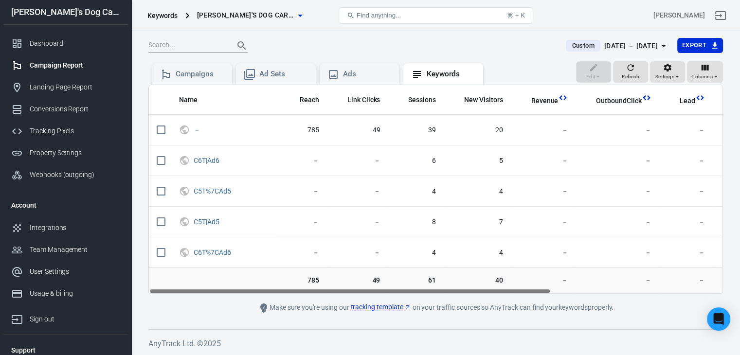
click at [382, 305] on link "tracking template" at bounding box center [380, 307] width 60 height 10
click at [54, 43] on div "Dashboard" at bounding box center [75, 43] width 91 height 10
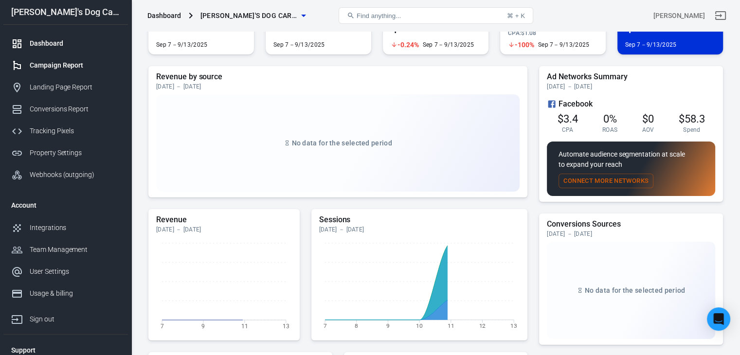
click at [64, 65] on div "Campaign Report" at bounding box center [75, 65] width 91 height 10
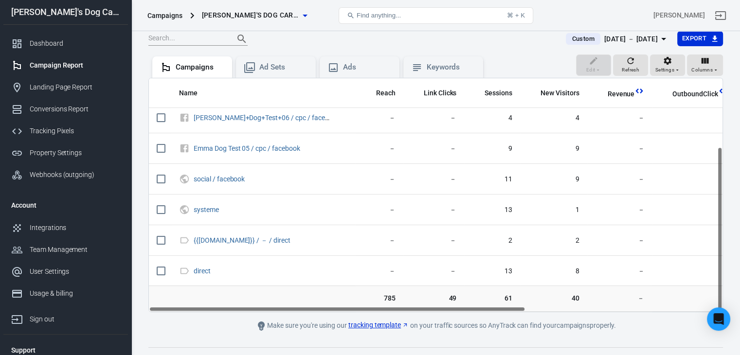
scroll to position [90, 0]
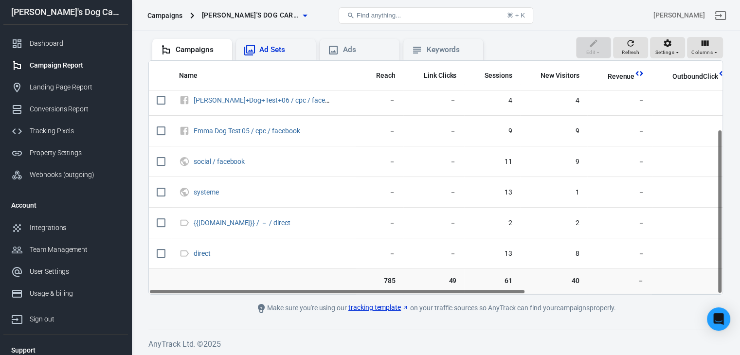
click at [272, 50] on div "Ad Sets" at bounding box center [283, 50] width 49 height 10
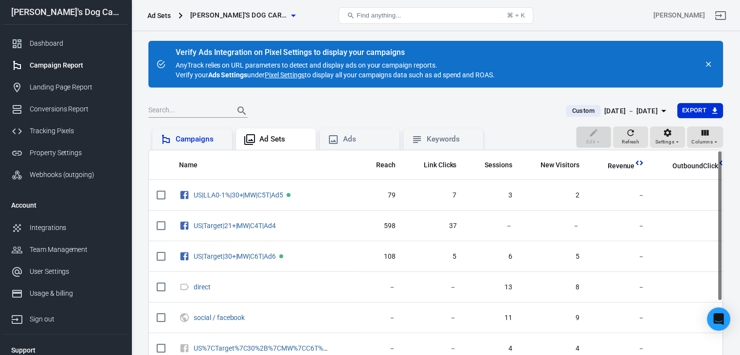
click at [206, 144] on div "Campaigns" at bounding box center [200, 139] width 49 height 10
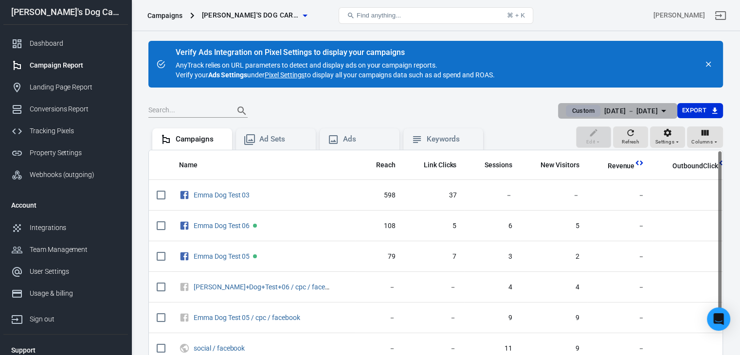
click at [633, 105] on div "Sep 7 － Sep 13, 2025" at bounding box center [631, 111] width 54 height 12
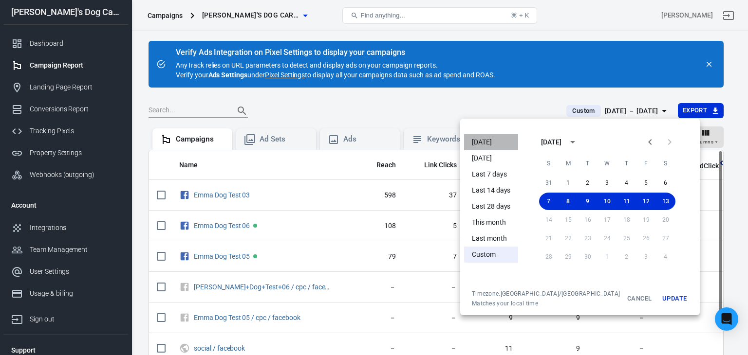
click at [491, 140] on li "Today" at bounding box center [491, 142] width 54 height 16
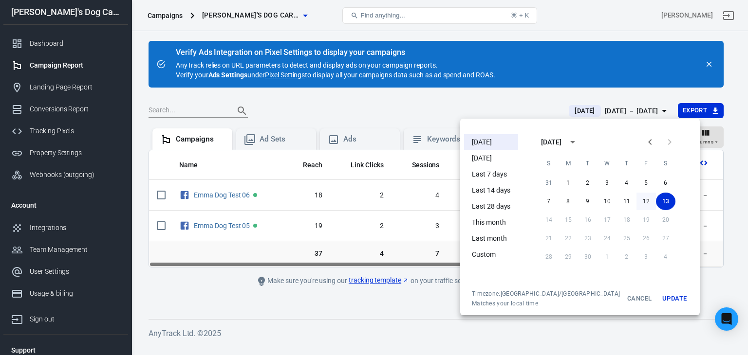
click at [636, 201] on button "12" at bounding box center [645, 202] width 19 height 18
click at [658, 302] on button "Update" at bounding box center [673, 299] width 31 height 18
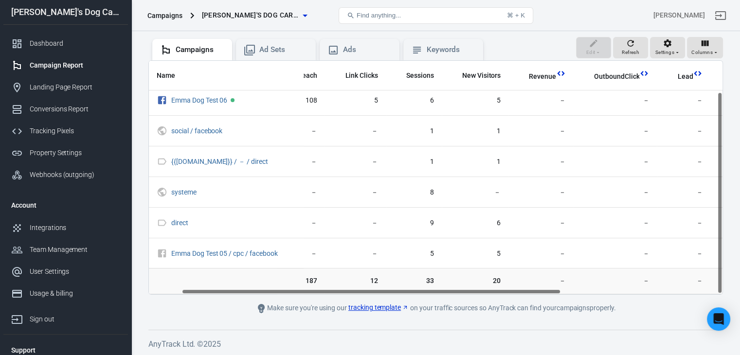
scroll to position [36, 47]
drag, startPoint x: 340, startPoint y: 292, endPoint x: 371, endPoint y: 294, distance: 31.3
click at [371, 294] on main "Verify Ads Integration on Pixel Settings to display your campaigns AnyTrack rel…" at bounding box center [435, 132] width 575 height 363
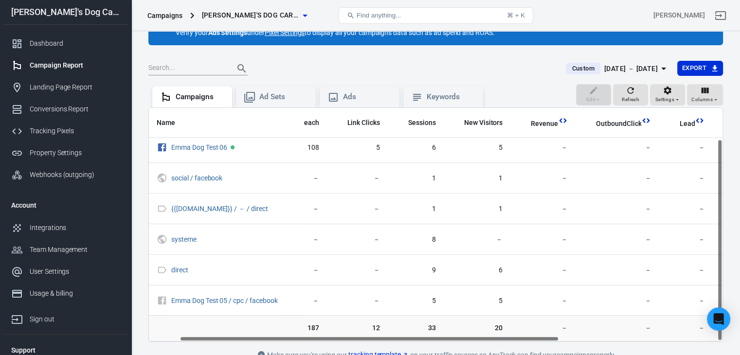
scroll to position [41, 0]
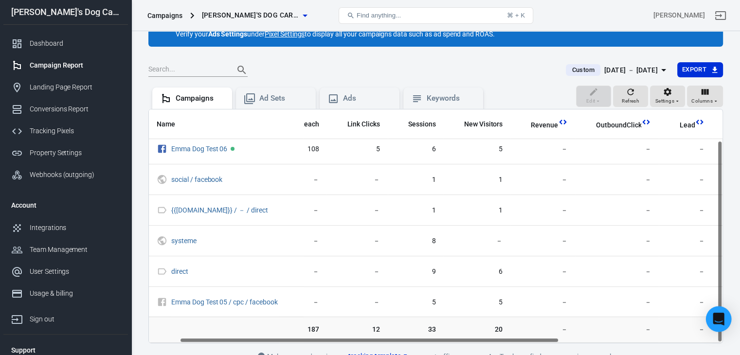
click at [716, 317] on icon "Open Intercom Messenger" at bounding box center [718, 319] width 11 height 13
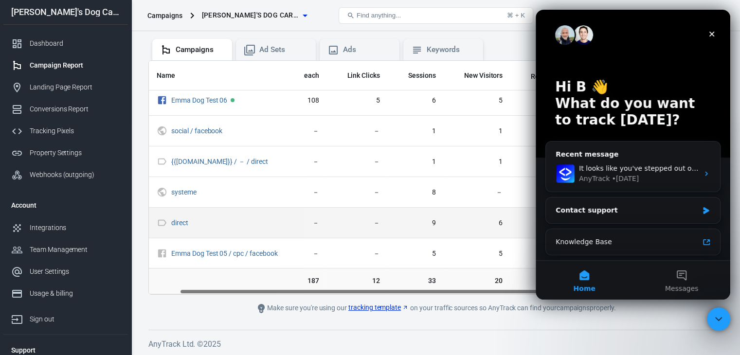
scroll to position [0, 47]
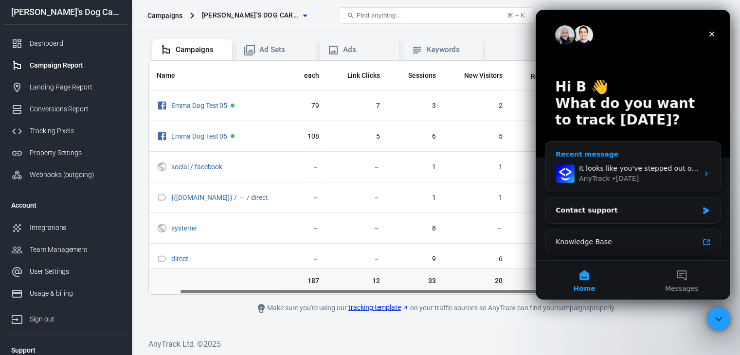
click at [643, 174] on div "AnyTrack • 2d ago" at bounding box center [639, 179] width 120 height 10
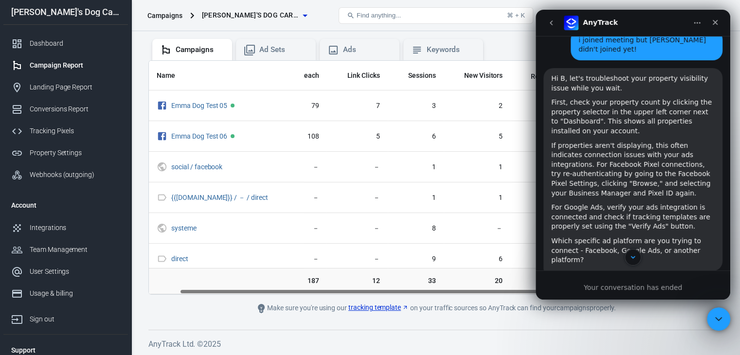
scroll to position [428, 0]
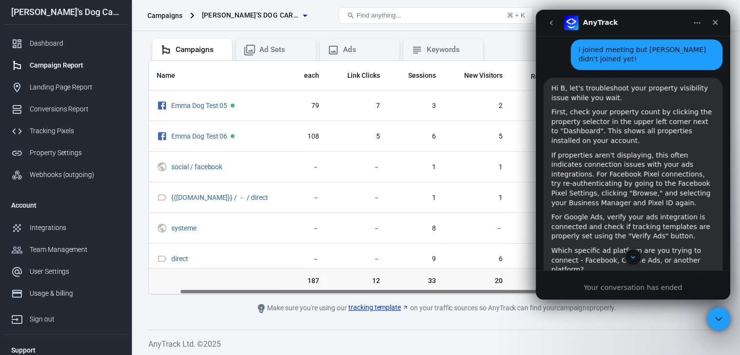
click at [561, 170] on div "If properties aren't displaying, this often indicates connection issues with yo…" at bounding box center [633, 179] width 164 height 57
click at [596, 170] on div "If properties aren't displaying, this often indicates connection issues with yo…" at bounding box center [633, 179] width 164 height 57
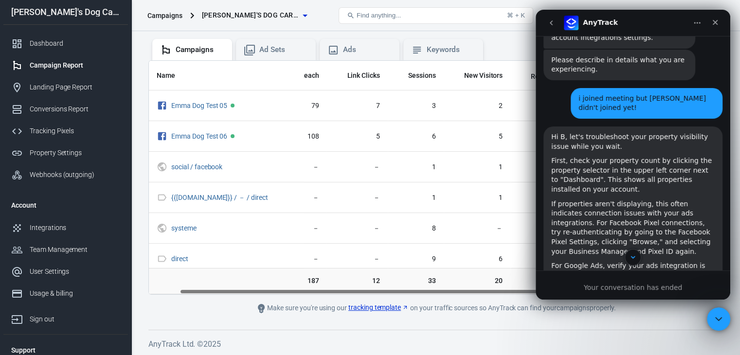
click at [551, 21] on icon "go back" at bounding box center [551, 22] width 3 height 5
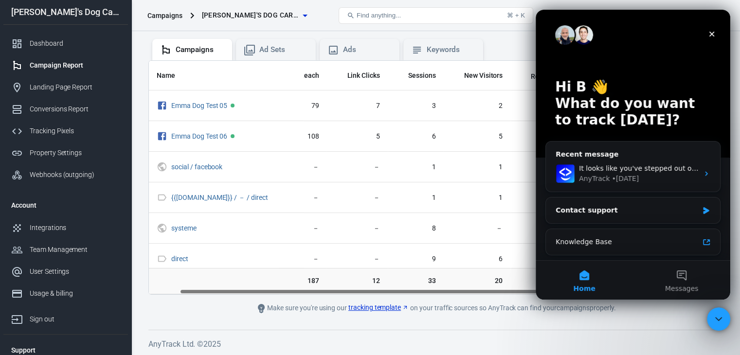
scroll to position [0, 0]
click at [644, 213] on div "Contact support" at bounding box center [627, 210] width 143 height 10
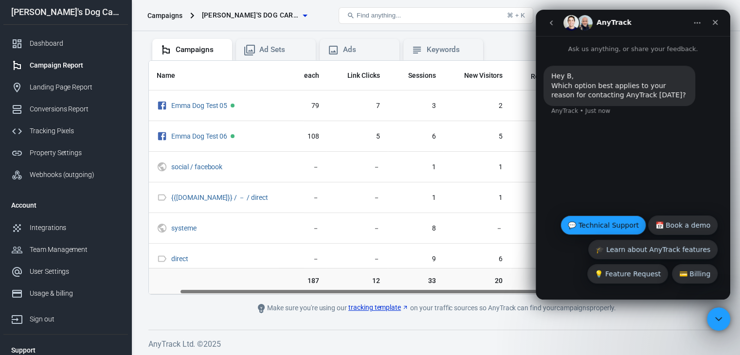
click at [621, 223] on button "💬 Technical Support" at bounding box center [604, 225] width 86 height 19
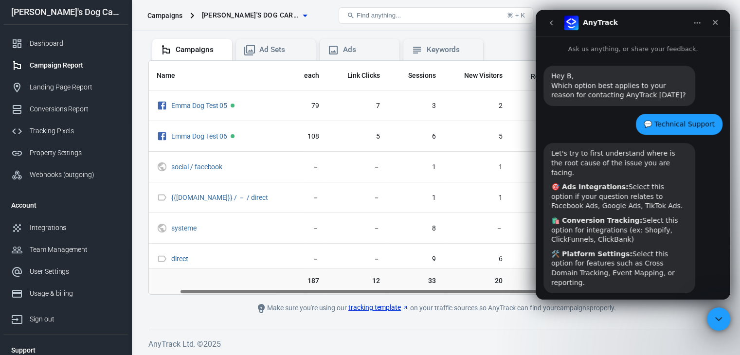
scroll to position [76, 0]
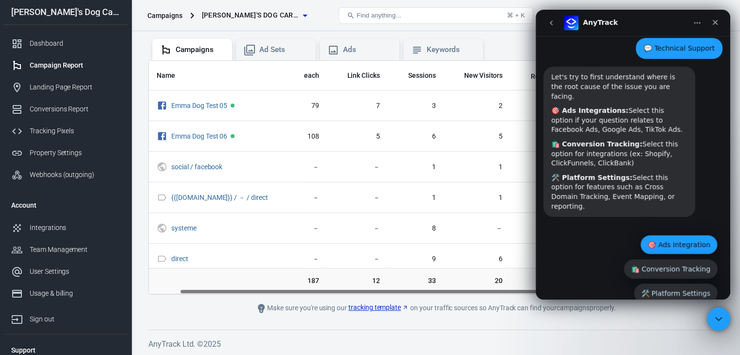
click at [673, 235] on button "🎯 Ads Integration" at bounding box center [678, 244] width 77 height 19
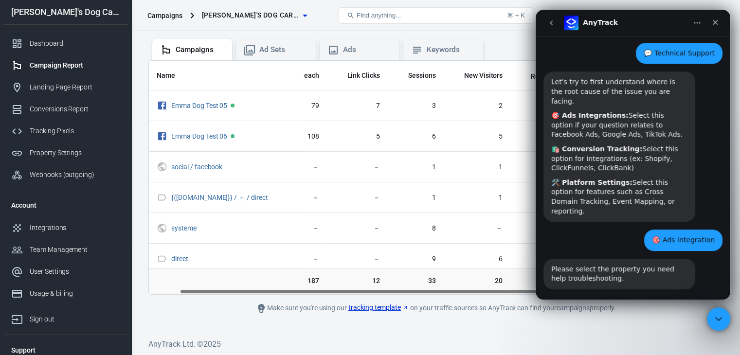
scroll to position [144, 0]
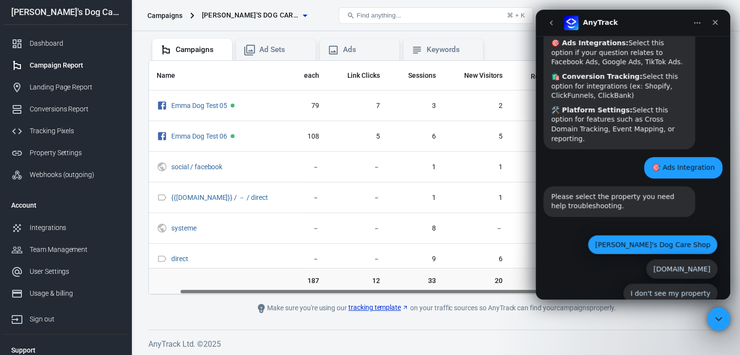
click at [662, 235] on button "[PERSON_NAME]'s Dog Care Shop" at bounding box center [653, 244] width 130 height 19
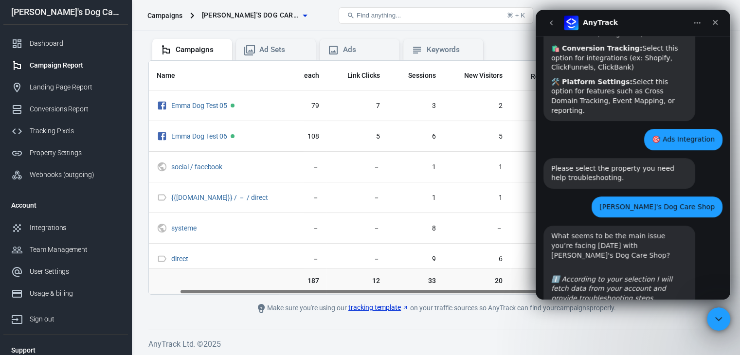
scroll to position [230, 0]
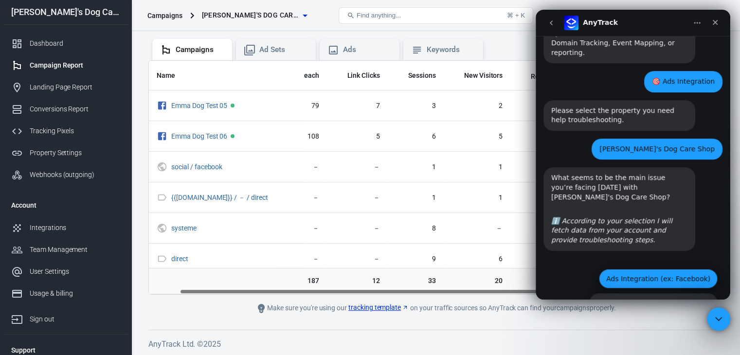
click at [664, 269] on button "Ads Integration (ex: Facebook)" at bounding box center [658, 278] width 119 height 19
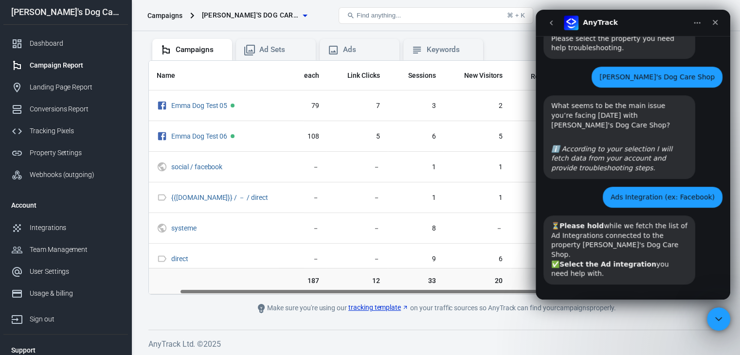
scroll to position [303, 0]
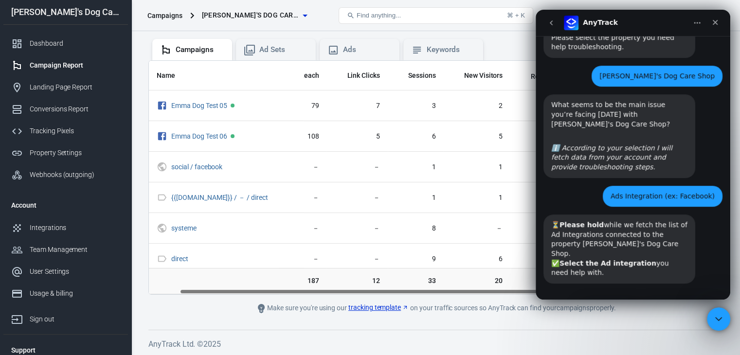
click at [612, 302] on button "FacebookPixel" at bounding box center [610, 311] width 62 height 19
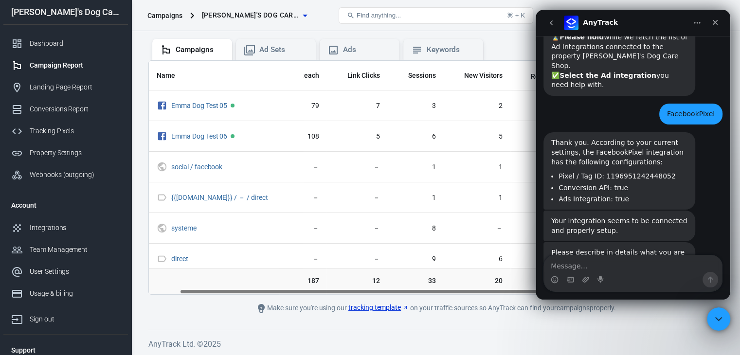
scroll to position [490, 0]
click at [712, 20] on icon "Close" at bounding box center [716, 22] width 8 height 8
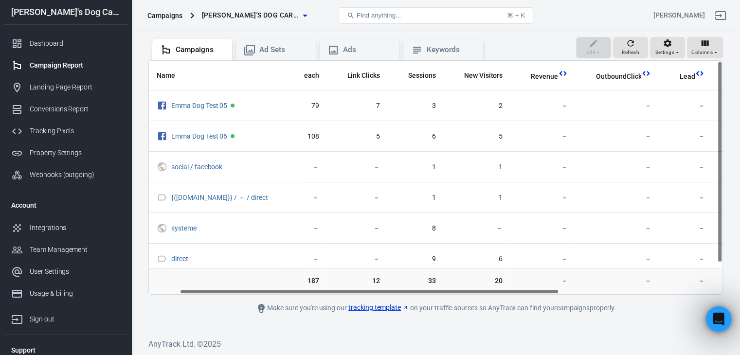
click at [726, 329] on div "Open Intercom Messenger" at bounding box center [717, 318] width 32 height 32
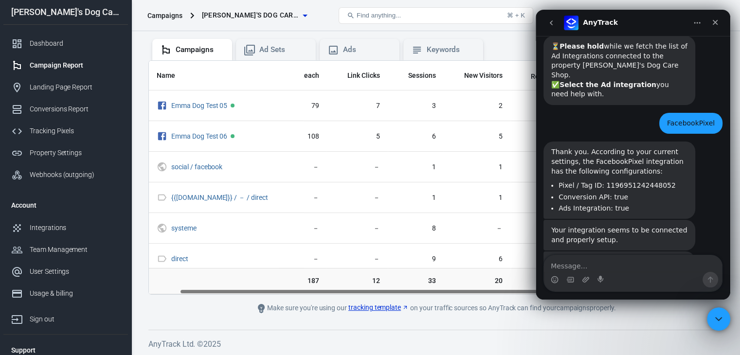
scroll to position [491, 0]
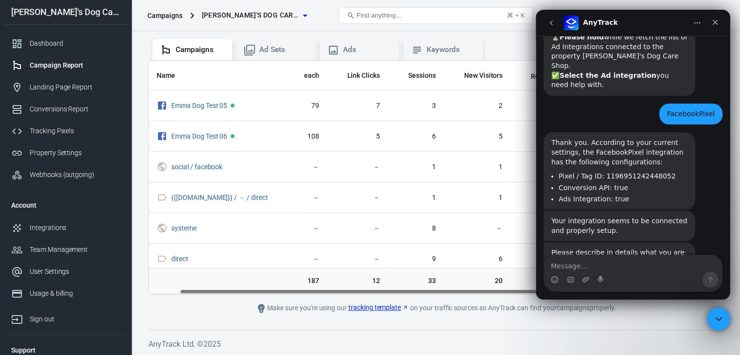
click at [553, 20] on icon "go back" at bounding box center [552, 23] width 8 height 8
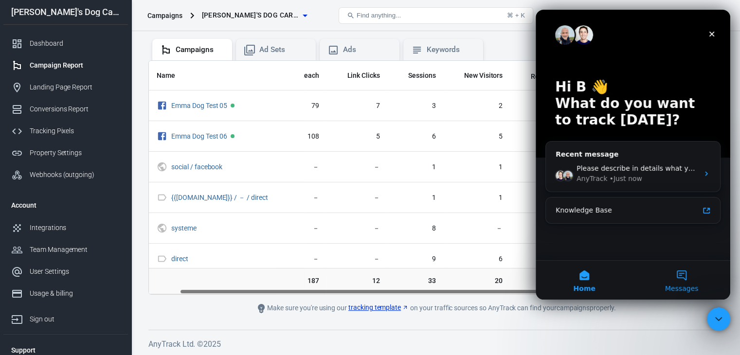
click at [678, 277] on button "Messages" at bounding box center [681, 280] width 97 height 39
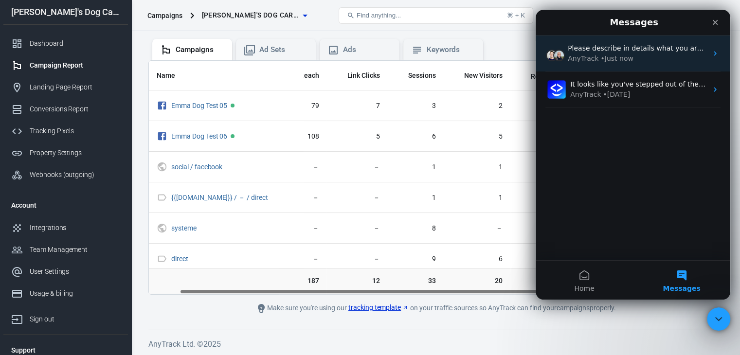
click at [629, 57] on div "AnyTrack • Just now" at bounding box center [638, 59] width 140 height 10
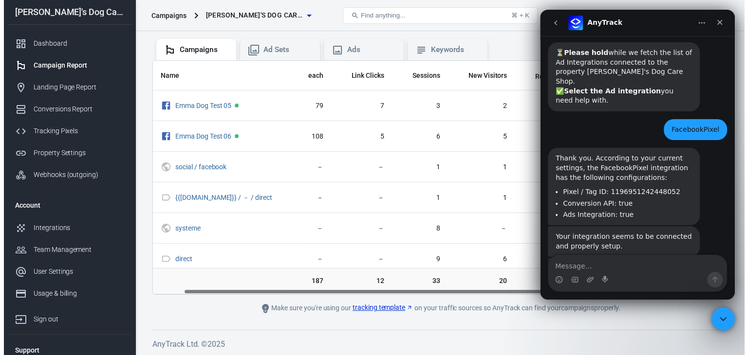
scroll to position [491, 0]
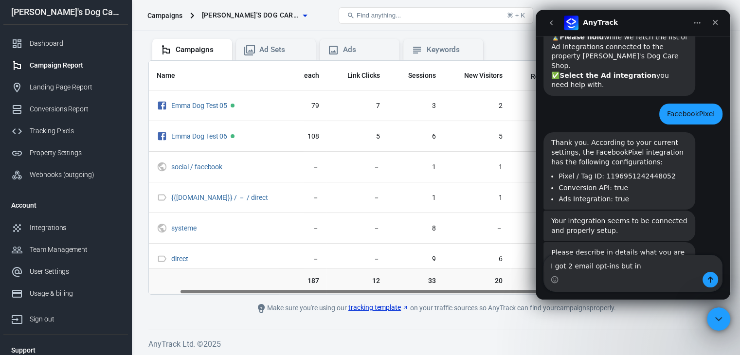
click at [610, 265] on textarea "I got 2 email opt-ins but in" at bounding box center [633, 264] width 178 height 17
type textarea "I got 2 email opt-in but in campaign"
click at [724, 326] on div "Close Intercom Messenger" at bounding box center [717, 317] width 23 height 23
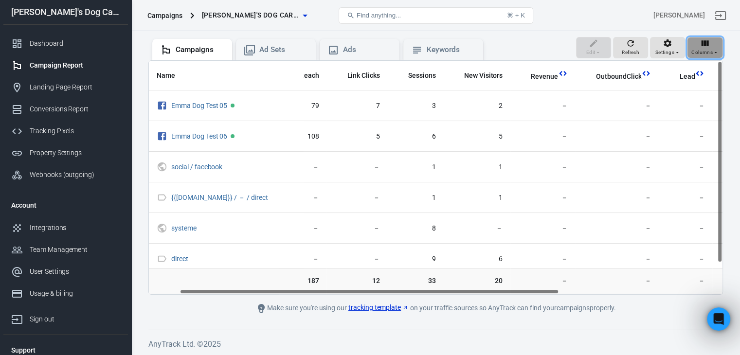
click at [708, 38] on icon "button" at bounding box center [705, 43] width 10 height 10
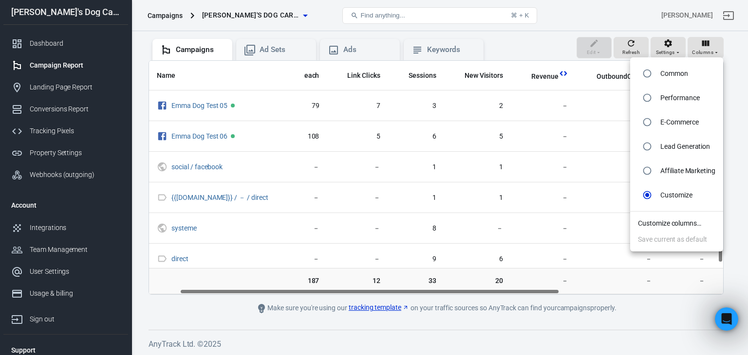
click at [667, 228] on li "Customize columns…" at bounding box center [676, 224] width 93 height 16
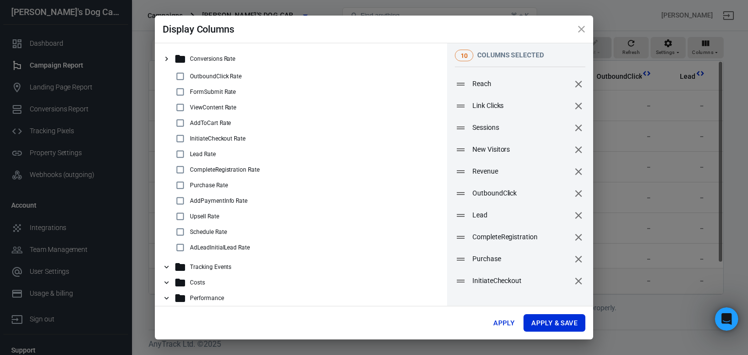
scroll to position [8, 0]
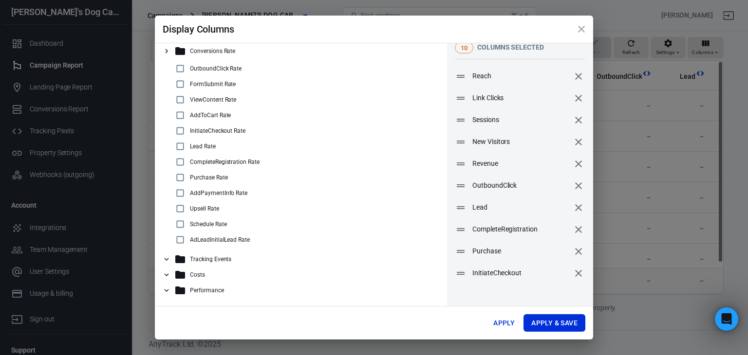
click at [173, 259] on div "Tracking Events" at bounding box center [301, 260] width 276 height 16
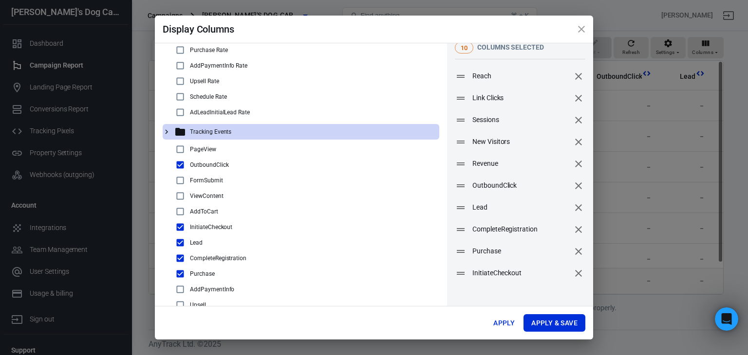
scroll to position [138, 0]
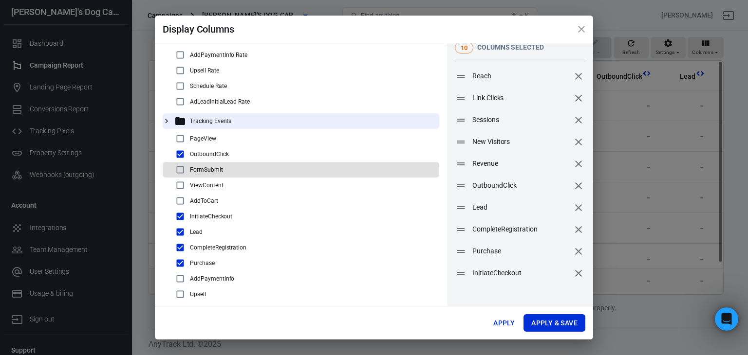
click at [214, 167] on p "FormSubmit" at bounding box center [206, 169] width 33 height 7
checkbox input "true"
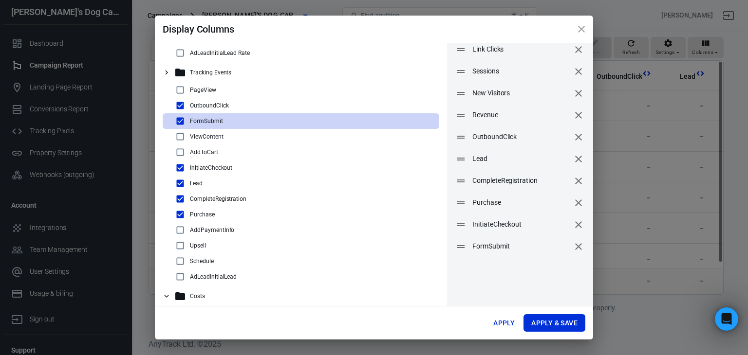
scroll to position [78, 0]
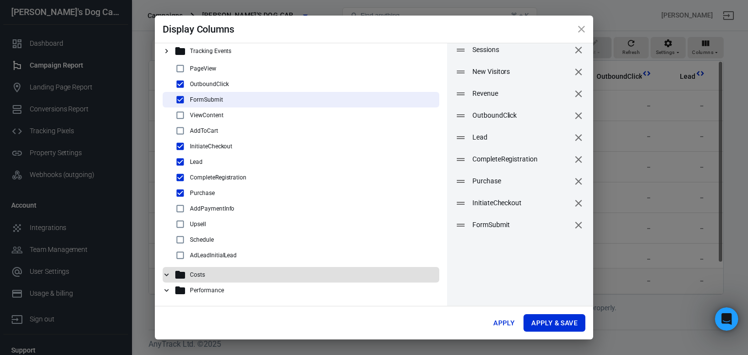
click at [198, 273] on p "Costs" at bounding box center [197, 275] width 15 height 7
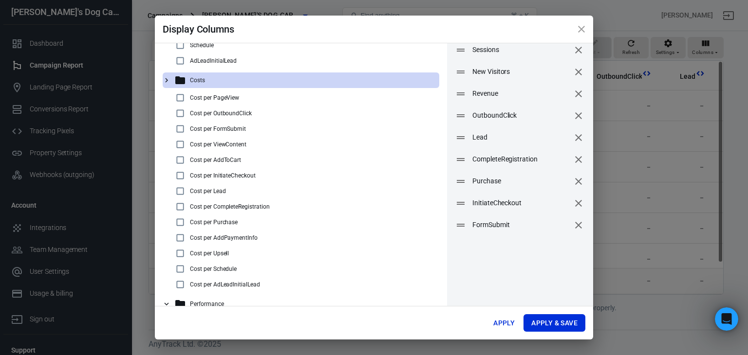
scroll to position [347, 0]
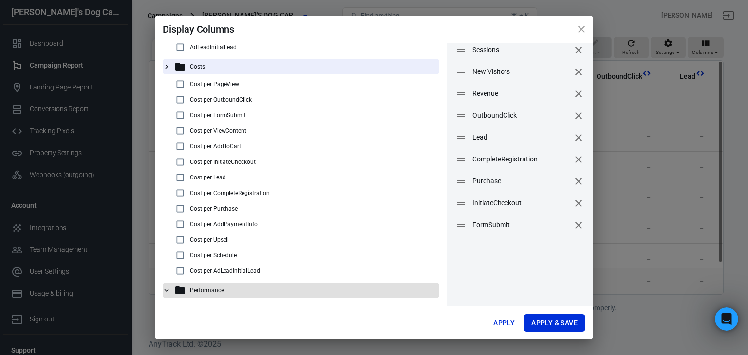
click at [212, 292] on p "Performance" at bounding box center [207, 290] width 34 height 7
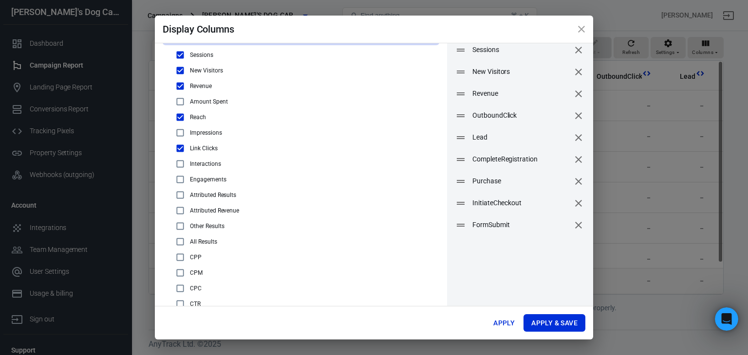
scroll to position [648, 0]
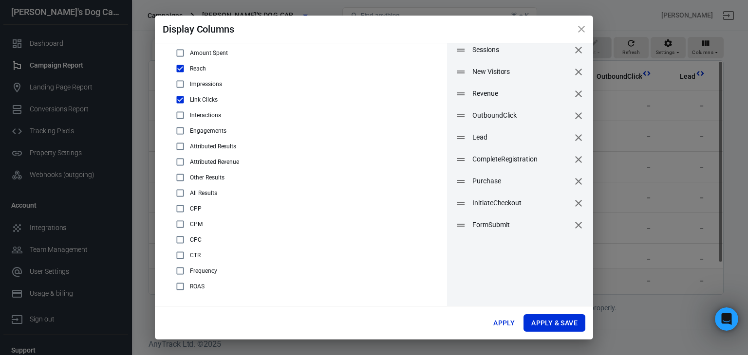
click at [182, 254] on input "checkbox" at bounding box center [180, 256] width 12 height 12
checkbox input "true"
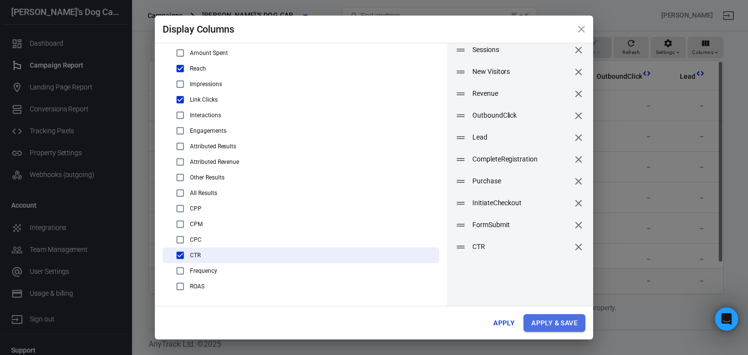
click at [560, 328] on button "Apply & Save" at bounding box center [554, 323] width 62 height 18
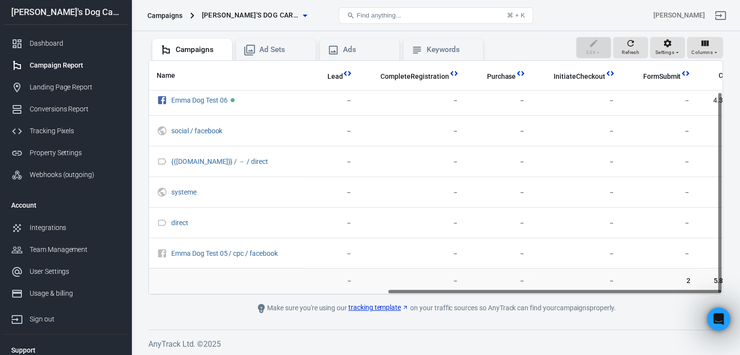
scroll to position [36, 409]
drag, startPoint x: 282, startPoint y: 291, endPoint x: 674, endPoint y: 291, distance: 391.8
click at [674, 291] on div "Name Reach Link Clicks Sessions New Visitors Revenue OutboundClick Lead Complet…" at bounding box center [436, 178] width 574 height 234
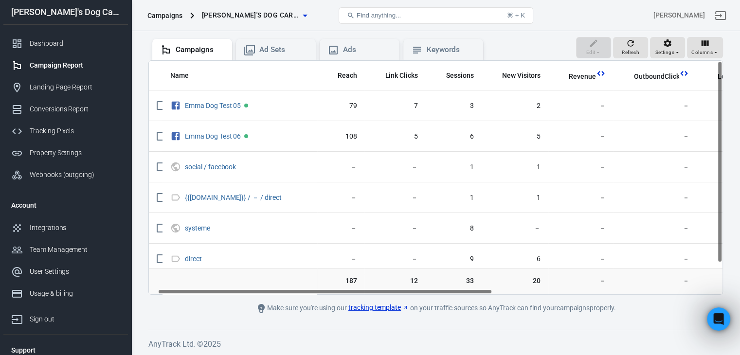
scroll to position [0, 0]
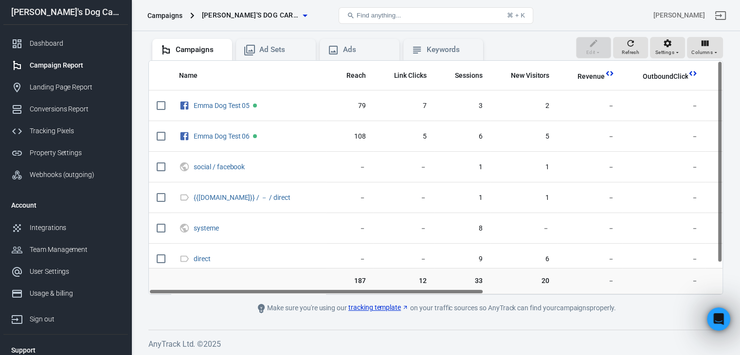
drag, startPoint x: 509, startPoint y: 290, endPoint x: 269, endPoint y: 331, distance: 243.5
click at [269, 331] on div "Verify Ads Integration on Pixel Settings to display your campaigns AnyTrack rel…" at bounding box center [435, 149] width 609 height 415
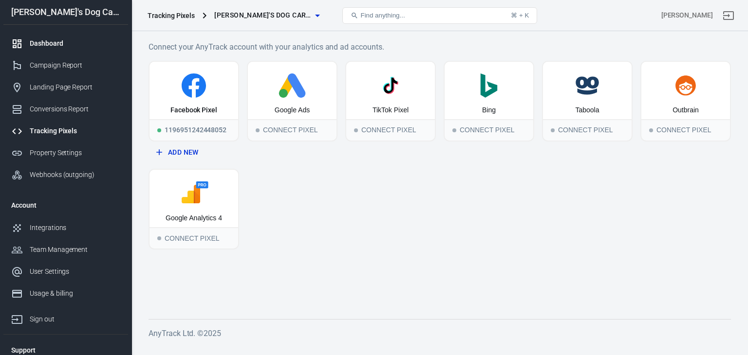
click at [62, 45] on div "Dashboard" at bounding box center [75, 43] width 91 height 10
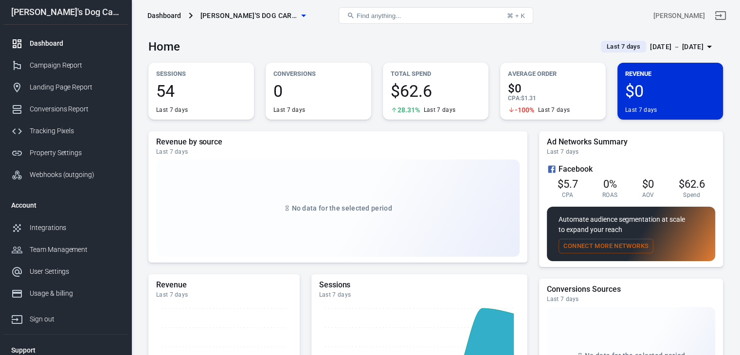
scroll to position [243, 0]
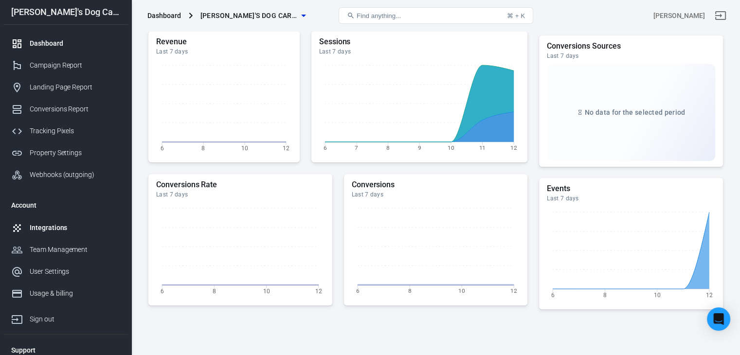
click at [43, 233] on link "Integrations" at bounding box center [65, 228] width 125 height 22
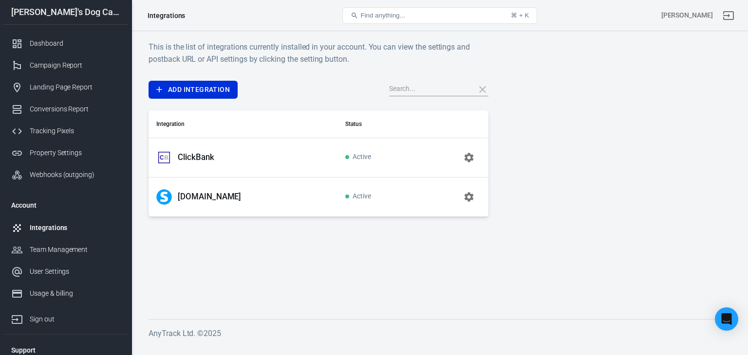
click at [191, 193] on p "Systeme.io" at bounding box center [209, 197] width 63 height 10
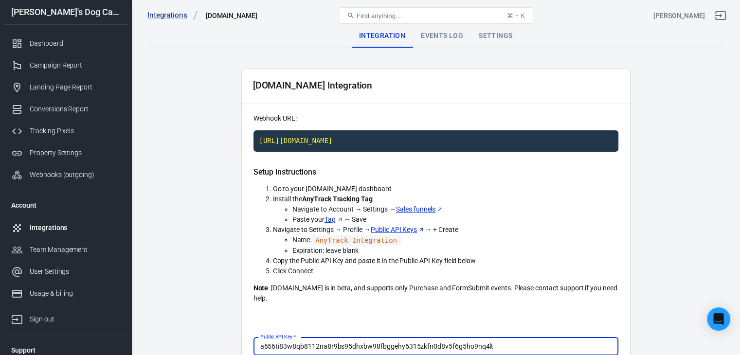
click at [457, 36] on div "Events Log" at bounding box center [442, 35] width 58 height 23
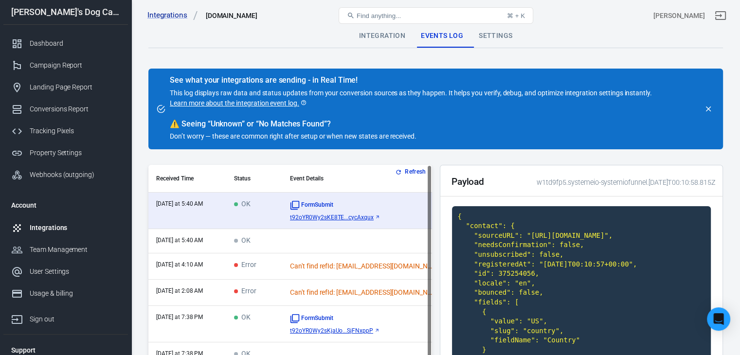
click at [282, 269] on td "Error" at bounding box center [254, 267] width 56 height 26
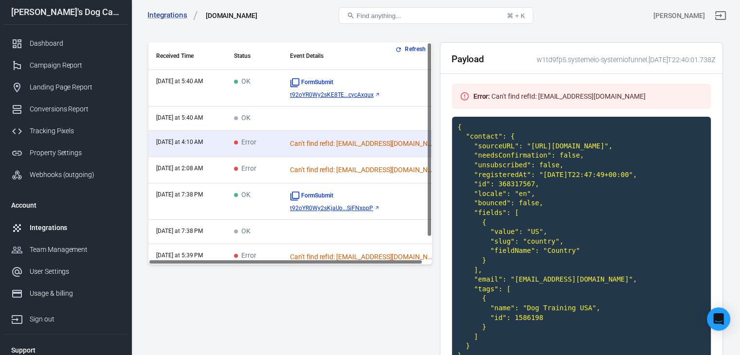
scroll to position [146, 0]
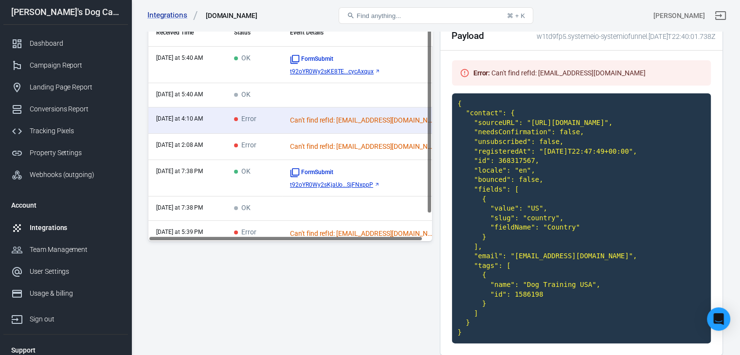
click at [256, 143] on span "Error" at bounding box center [245, 146] width 22 height 8
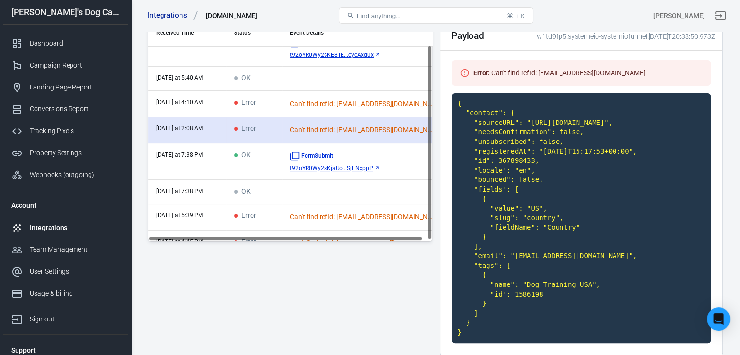
scroll to position [31, 0]
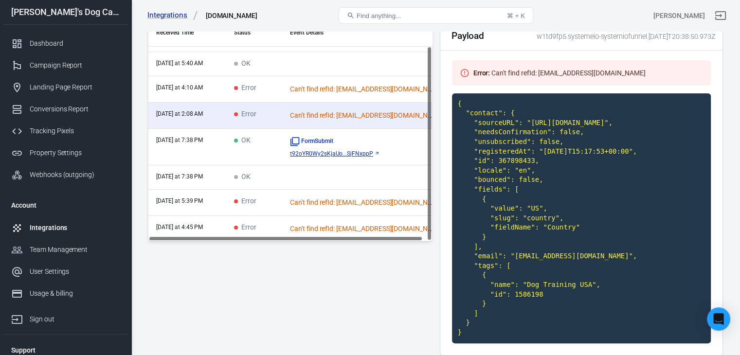
click at [269, 205] on td "Error" at bounding box center [254, 203] width 56 height 26
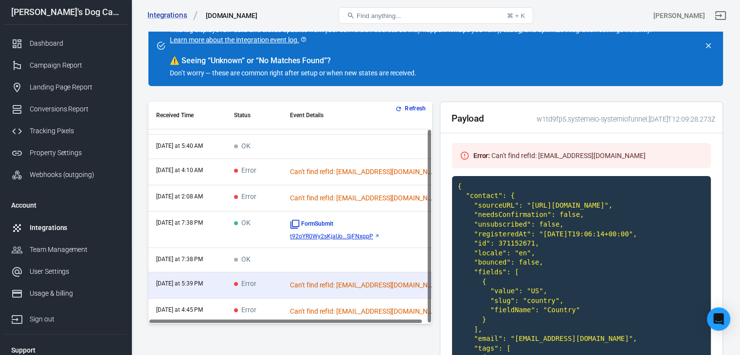
scroll to position [0, 0]
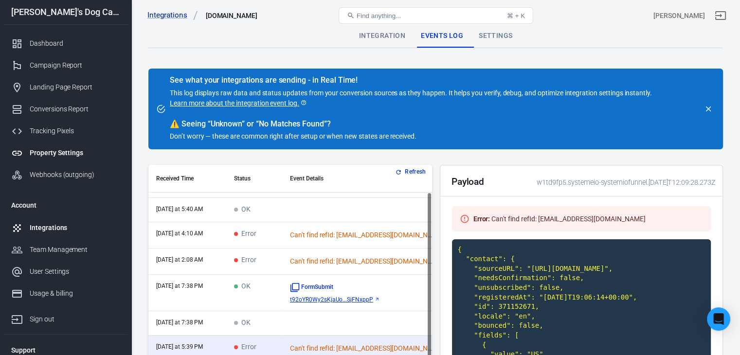
click at [61, 155] on div "Property Settings" at bounding box center [75, 153] width 91 height 10
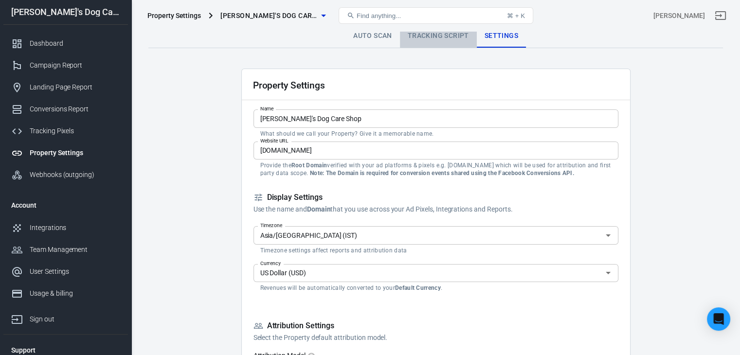
click at [424, 36] on link "Tracking Script" at bounding box center [438, 35] width 77 height 23
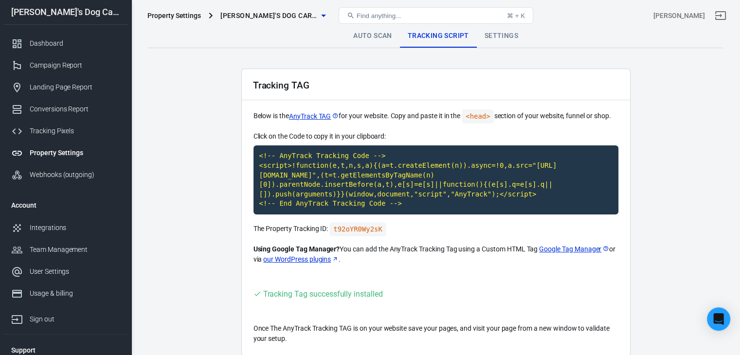
click at [382, 36] on link "Auto Scan" at bounding box center [373, 35] width 55 height 23
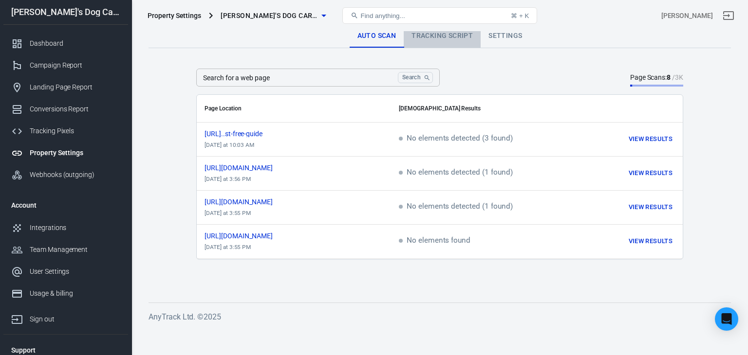
click at [439, 31] on link "Tracking Script" at bounding box center [441, 35] width 77 height 23
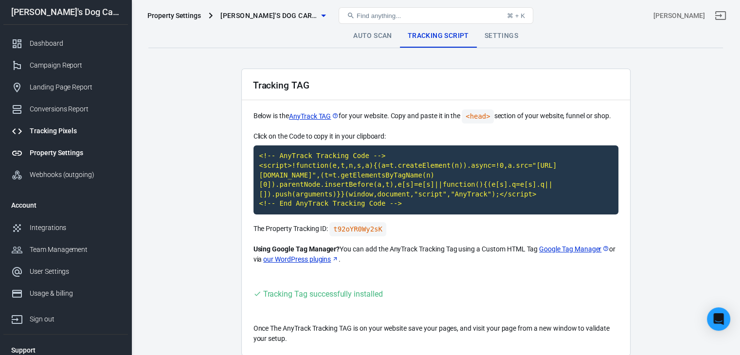
click at [58, 130] on div "Tracking Pixels" at bounding box center [75, 131] width 91 height 10
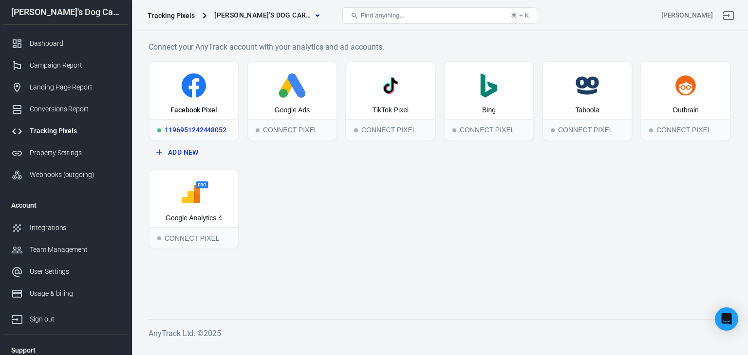
click at [188, 88] on icon at bounding box center [194, 85] width 24 height 24
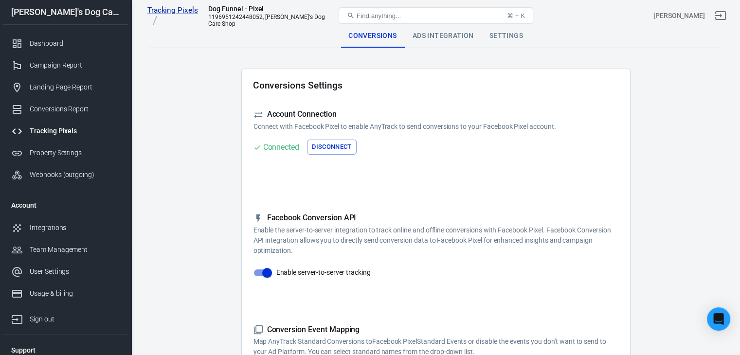
click at [445, 34] on div "Ads Integration" at bounding box center [443, 35] width 77 height 23
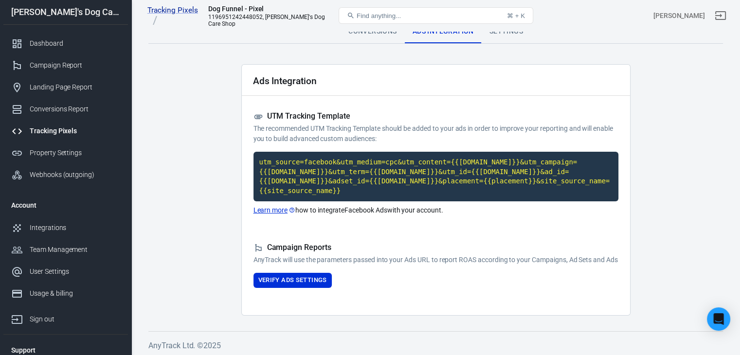
scroll to position [7, 0]
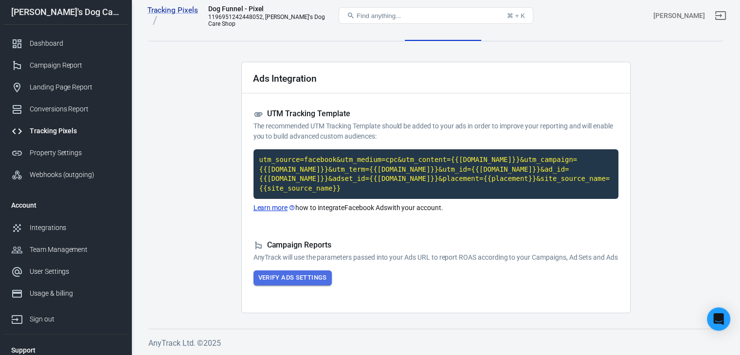
click at [273, 277] on button "Verify Ads Settings" at bounding box center [293, 278] width 78 height 15
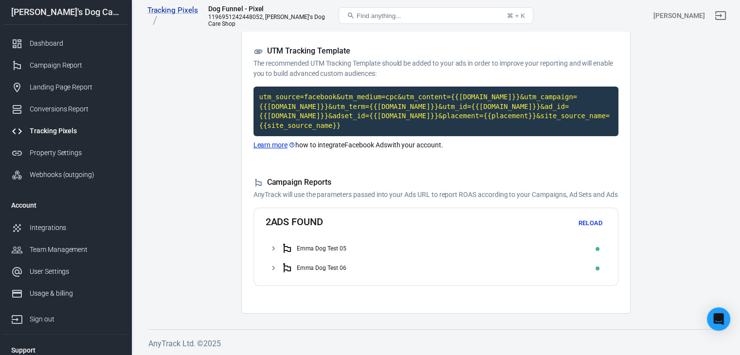
scroll to position [70, 0]
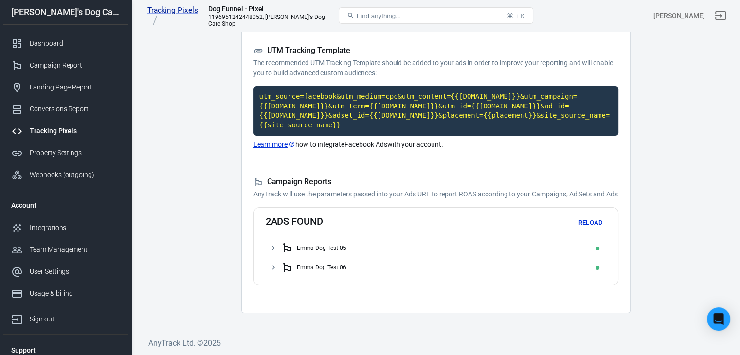
click at [273, 247] on icon at bounding box center [273, 248] width 3 height 4
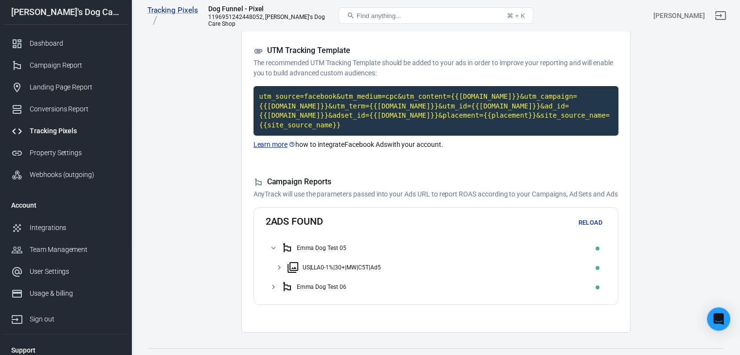
click at [277, 266] on icon at bounding box center [279, 267] width 9 height 9
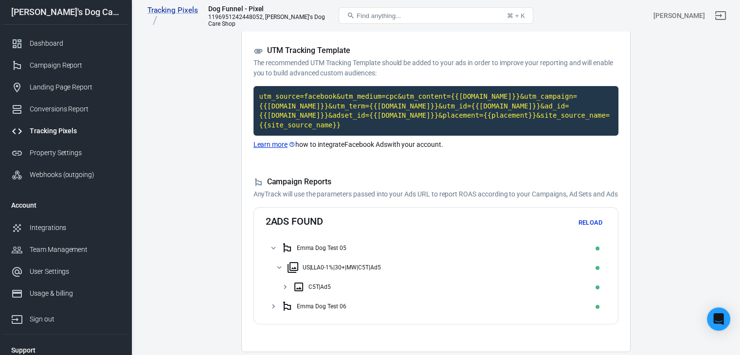
scroll to position [109, 0]
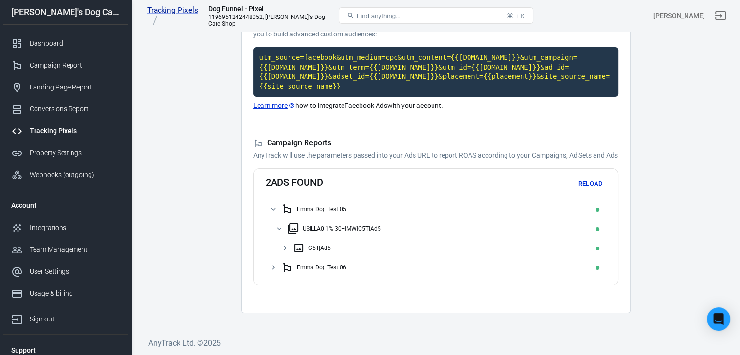
click at [281, 264] on icon at bounding box center [287, 268] width 12 height 12
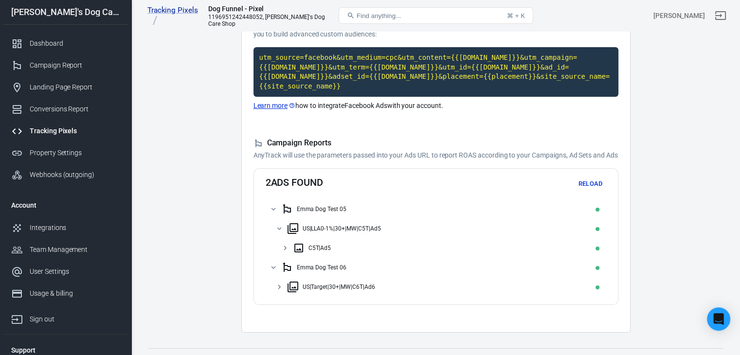
click at [275, 266] on icon at bounding box center [273, 267] width 9 height 9
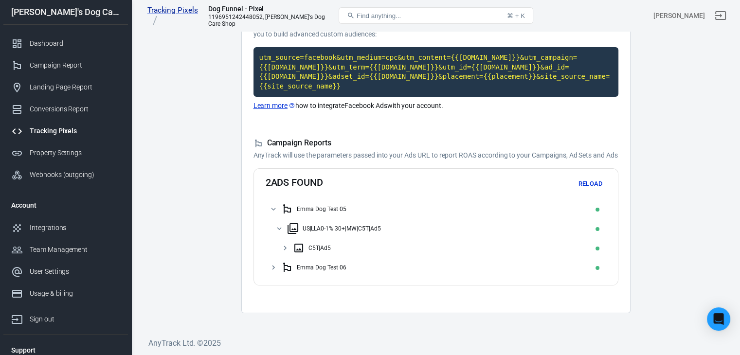
click at [274, 263] on div "Emma Dog Test 06" at bounding box center [436, 267] width 341 height 19
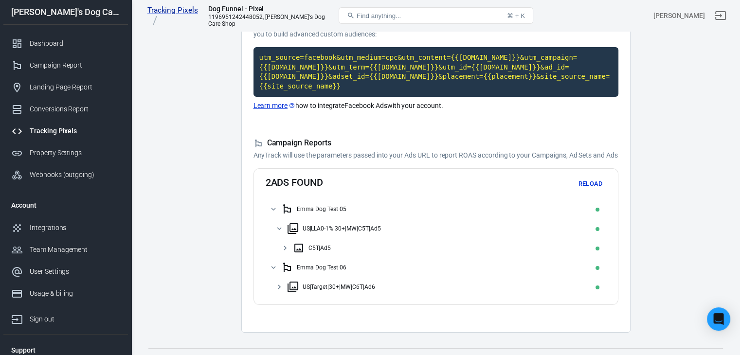
click at [275, 286] on icon at bounding box center [279, 287] width 9 height 9
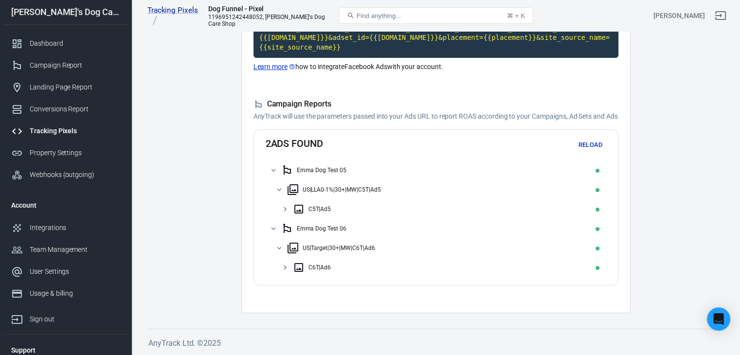
scroll to position [0, 0]
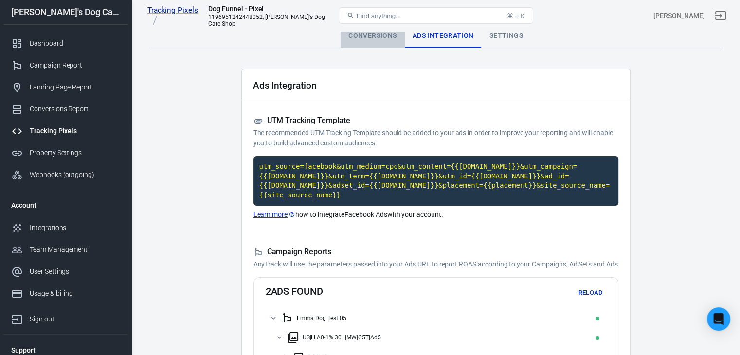
click at [367, 33] on div "Conversions" at bounding box center [373, 35] width 64 height 23
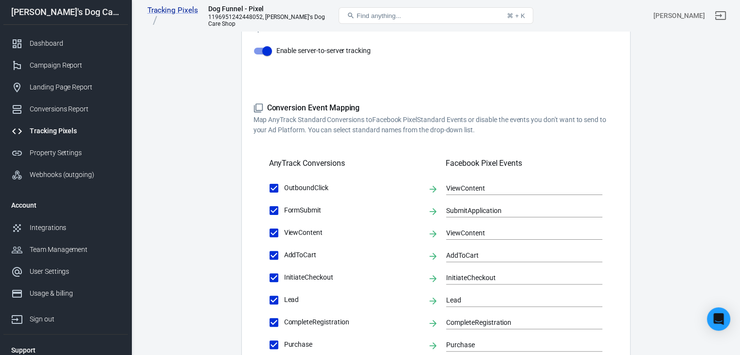
scroll to position [243, 0]
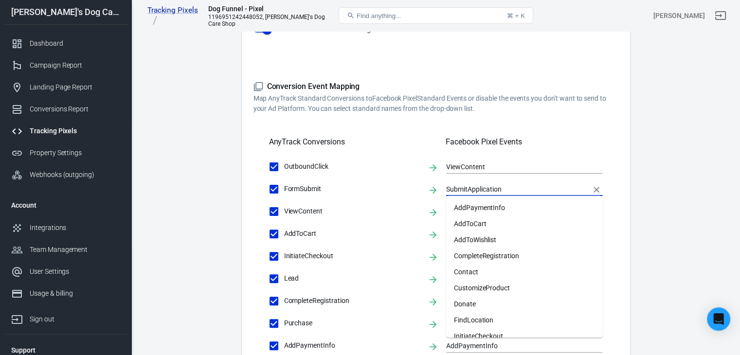
click at [479, 189] on input "SubmitApplication" at bounding box center [517, 189] width 142 height 12
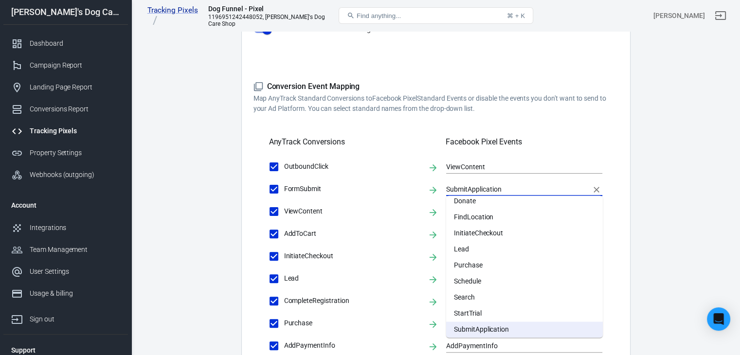
click at [183, 207] on main "Conversions Ads Integration Settings Conversions Settings Account Connection Co…" at bounding box center [435, 176] width 575 height 791
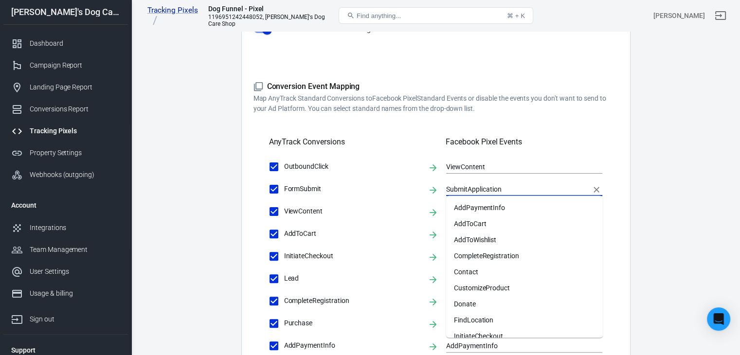
click at [486, 185] on input "SubmitApplication" at bounding box center [517, 189] width 142 height 12
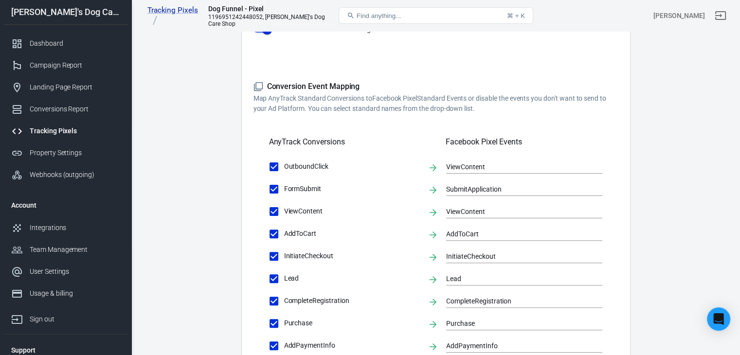
click at [214, 216] on main "Conversions Ads Integration Settings Conversions Settings Account Connection Co…" at bounding box center [435, 176] width 575 height 791
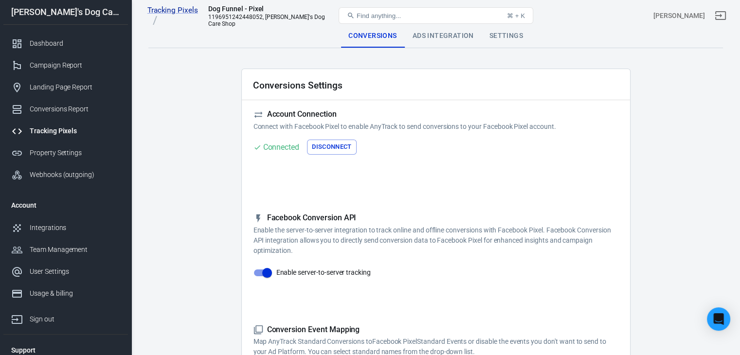
click at [502, 42] on div "Settings" at bounding box center [506, 35] width 49 height 23
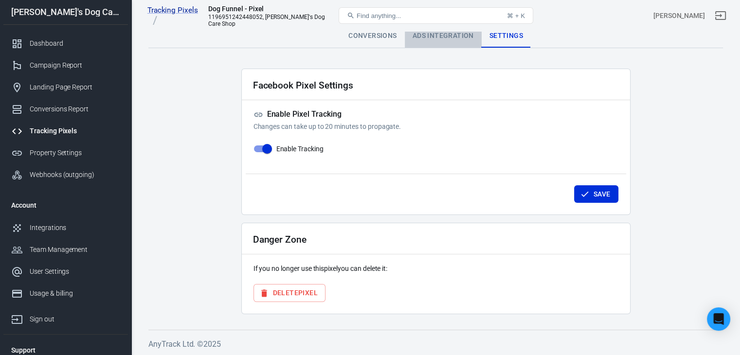
click at [440, 37] on div "Ads Integration" at bounding box center [443, 35] width 77 height 23
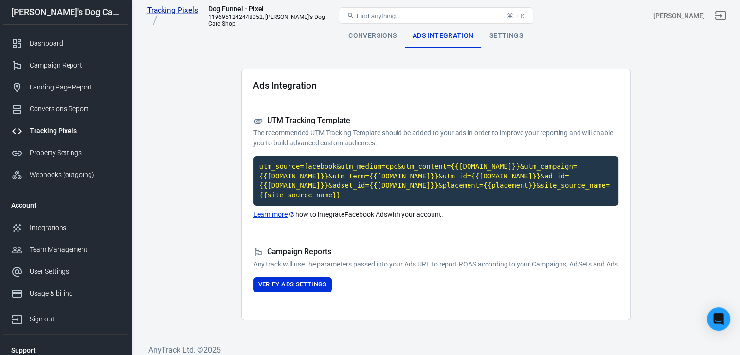
click at [505, 38] on div "Settings" at bounding box center [506, 35] width 49 height 23
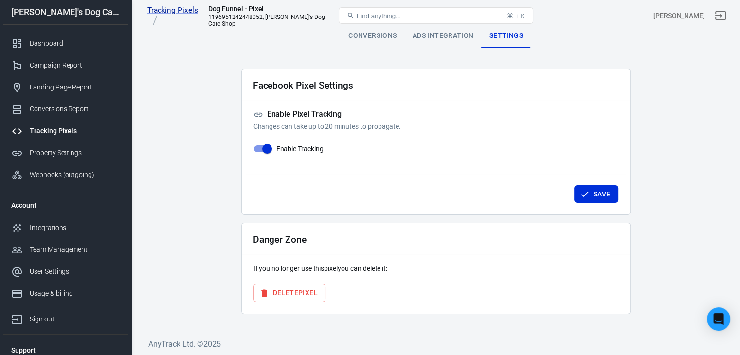
click at [350, 30] on div "Tracking Pixels Dog Funnel - Pixel 1196951242448052, Emma's Dog Care Shop Find …" at bounding box center [436, 15] width 608 height 31
click at [370, 37] on div "Conversions" at bounding box center [373, 35] width 64 height 23
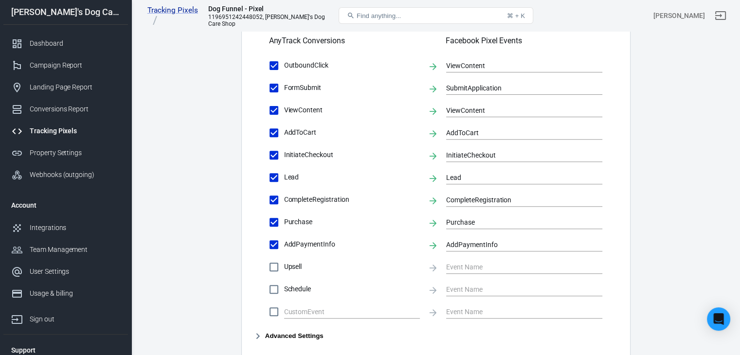
scroll to position [438, 0]
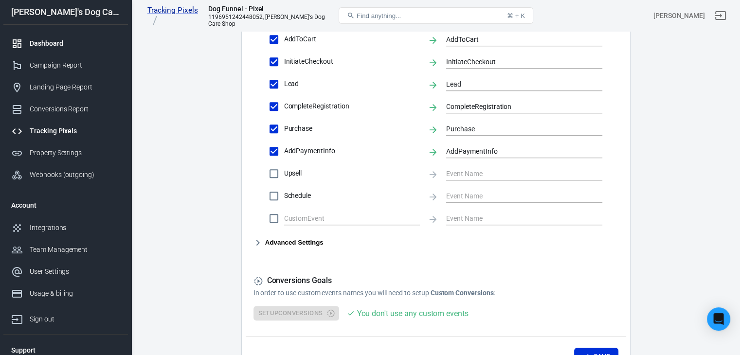
click at [55, 40] on div "Dashboard" at bounding box center [75, 43] width 91 height 10
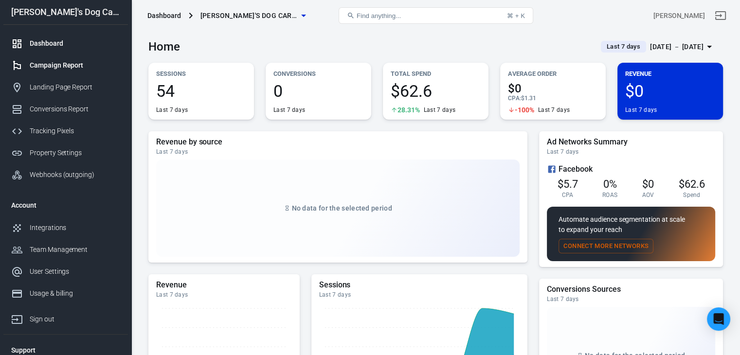
click at [53, 55] on link "Campaign Report" at bounding box center [65, 66] width 125 height 22
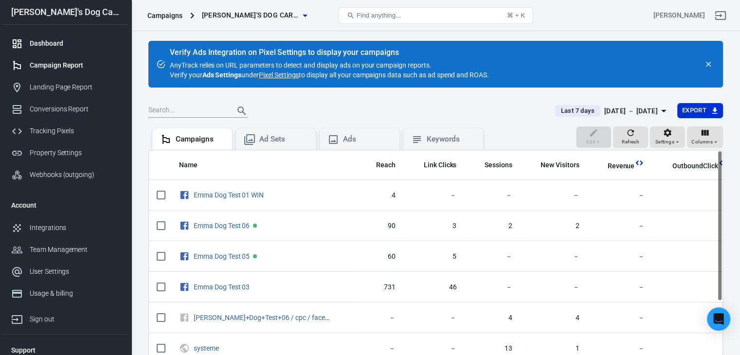
click at [60, 50] on link "Dashboard" at bounding box center [65, 44] width 125 height 22
